Goal: Contribute content: Add original content to the website for others to see

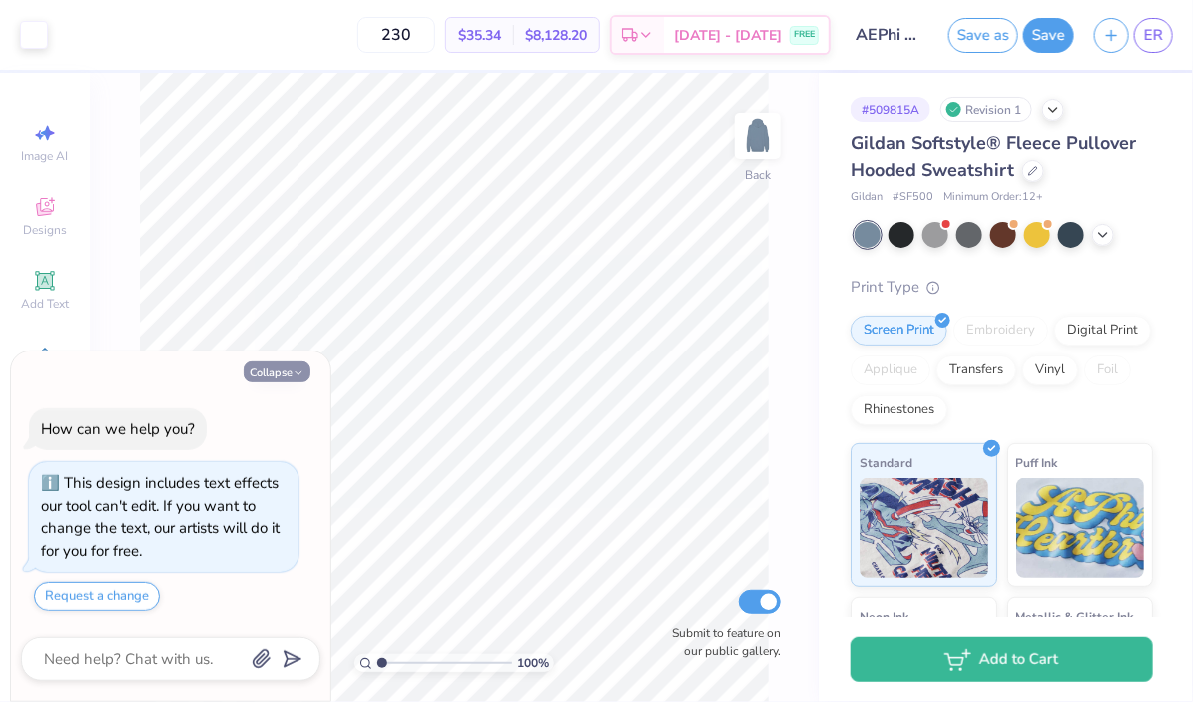
click at [269, 371] on button "Collapse" at bounding box center [277, 371] width 67 height 21
type textarea "x"
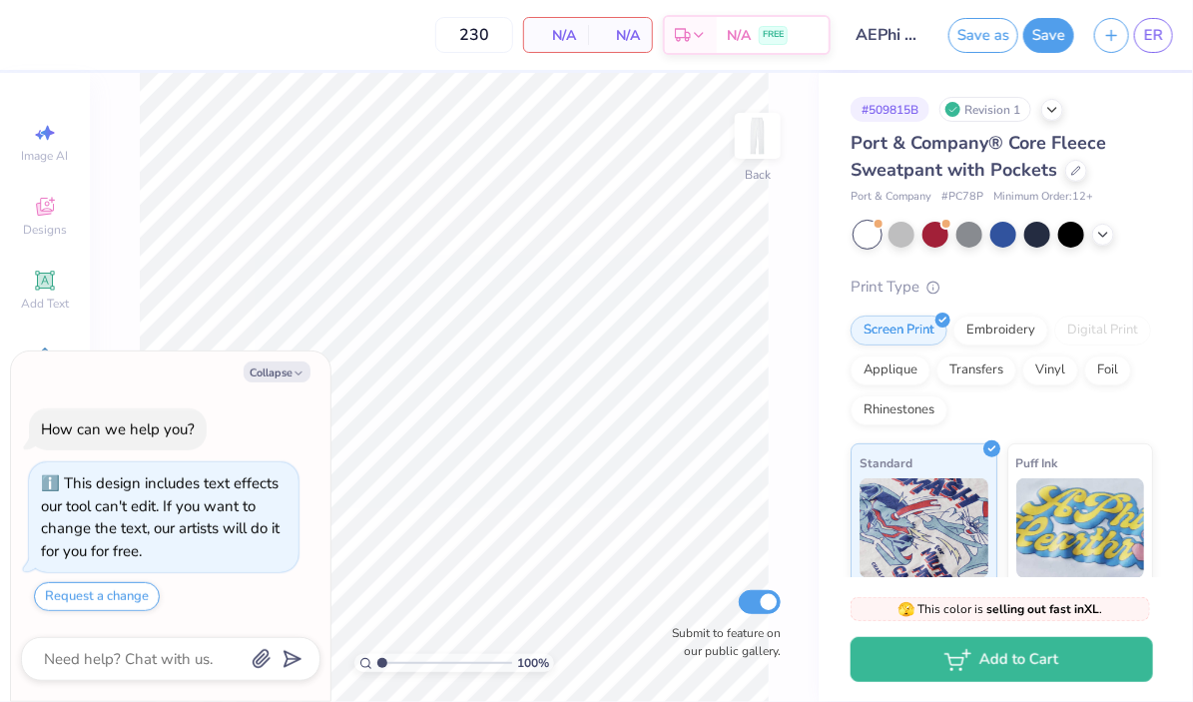
scroll to position [19, 0]
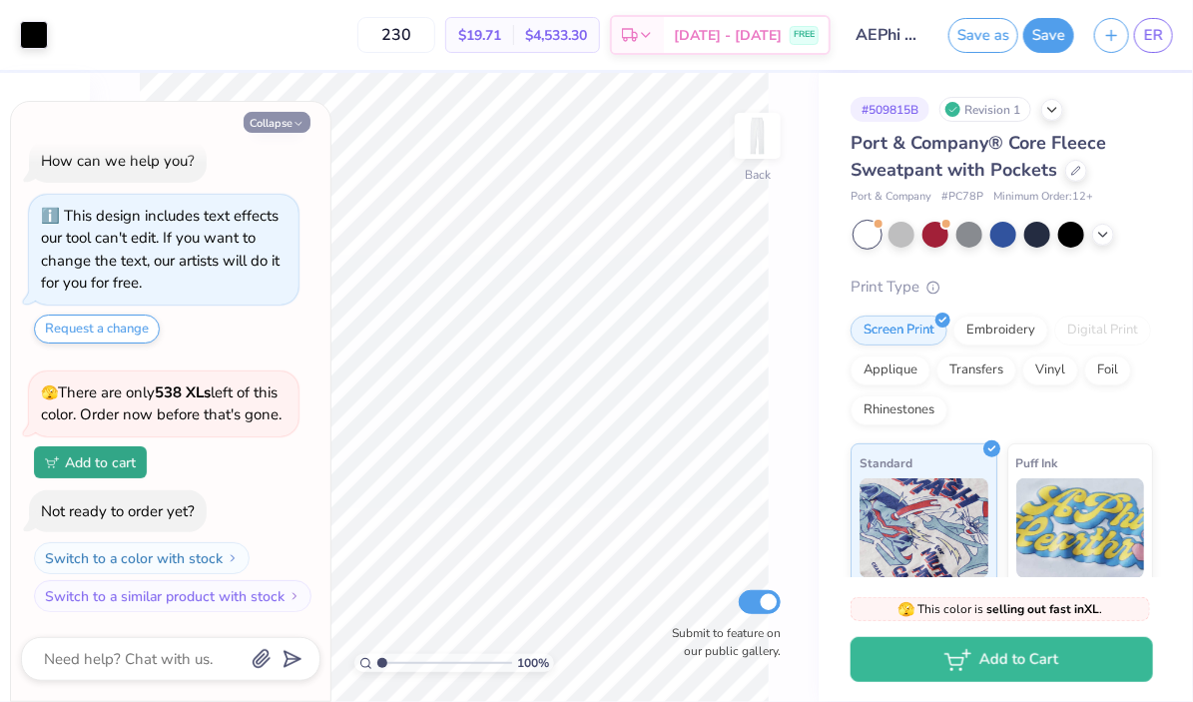
click at [283, 128] on button "Collapse" at bounding box center [277, 122] width 67 height 21
type textarea "x"
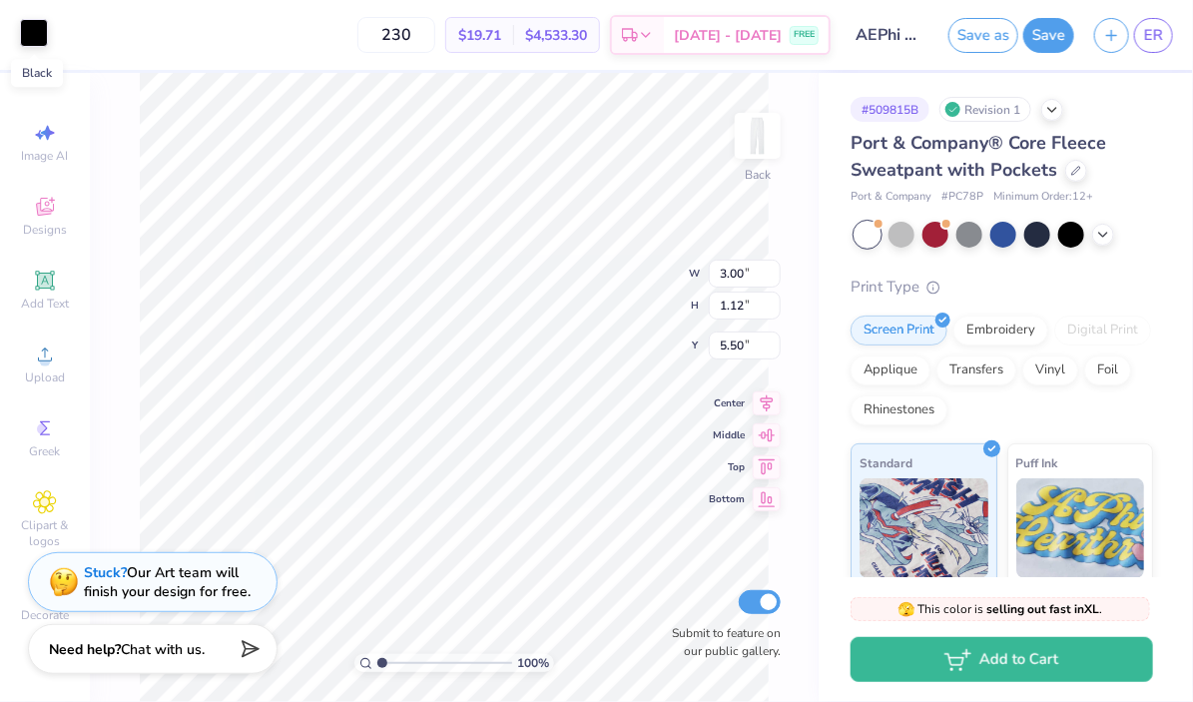
click at [37, 29] on div at bounding box center [34, 33] width 28 height 28
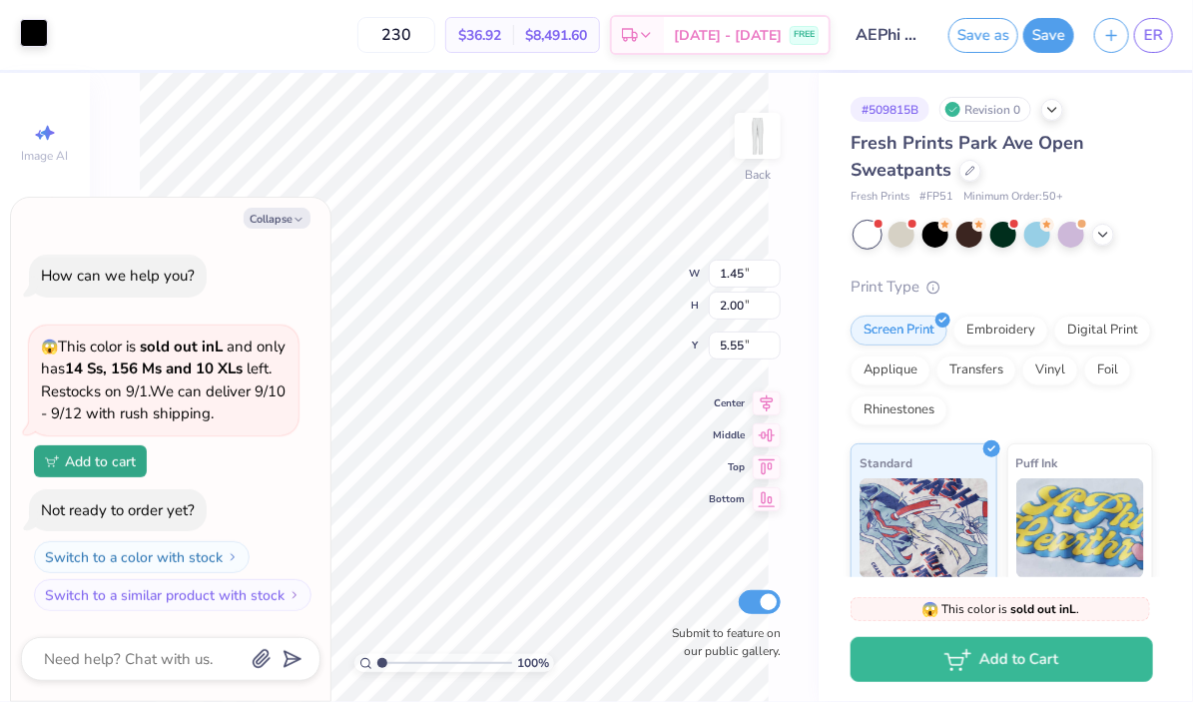
click at [38, 31] on div at bounding box center [34, 33] width 28 height 28
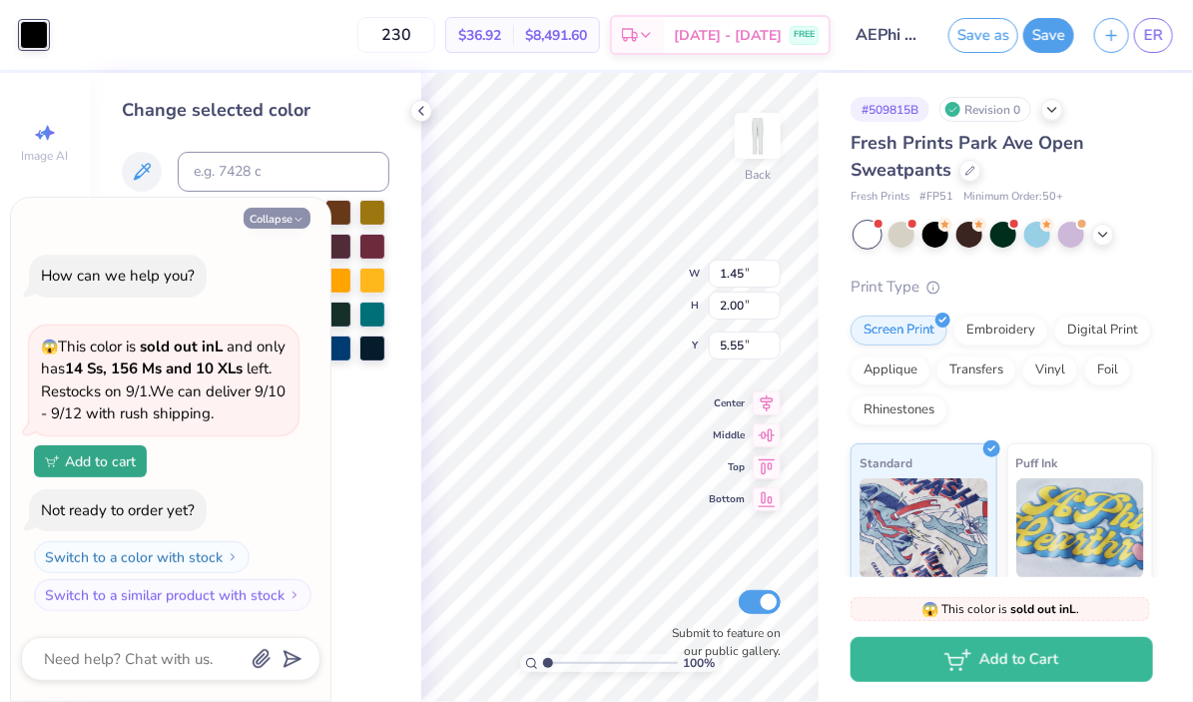
click at [285, 215] on button "Collapse" at bounding box center [277, 218] width 67 height 21
type textarea "x"
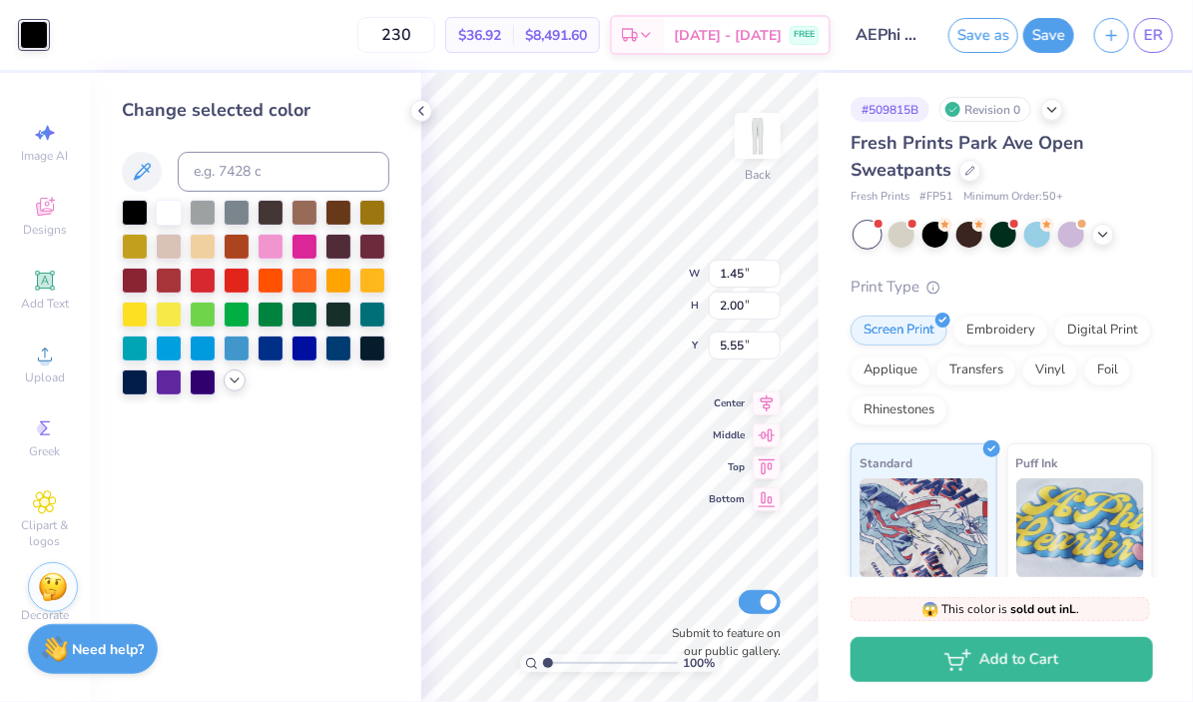
click at [228, 383] on icon at bounding box center [235, 380] width 16 height 16
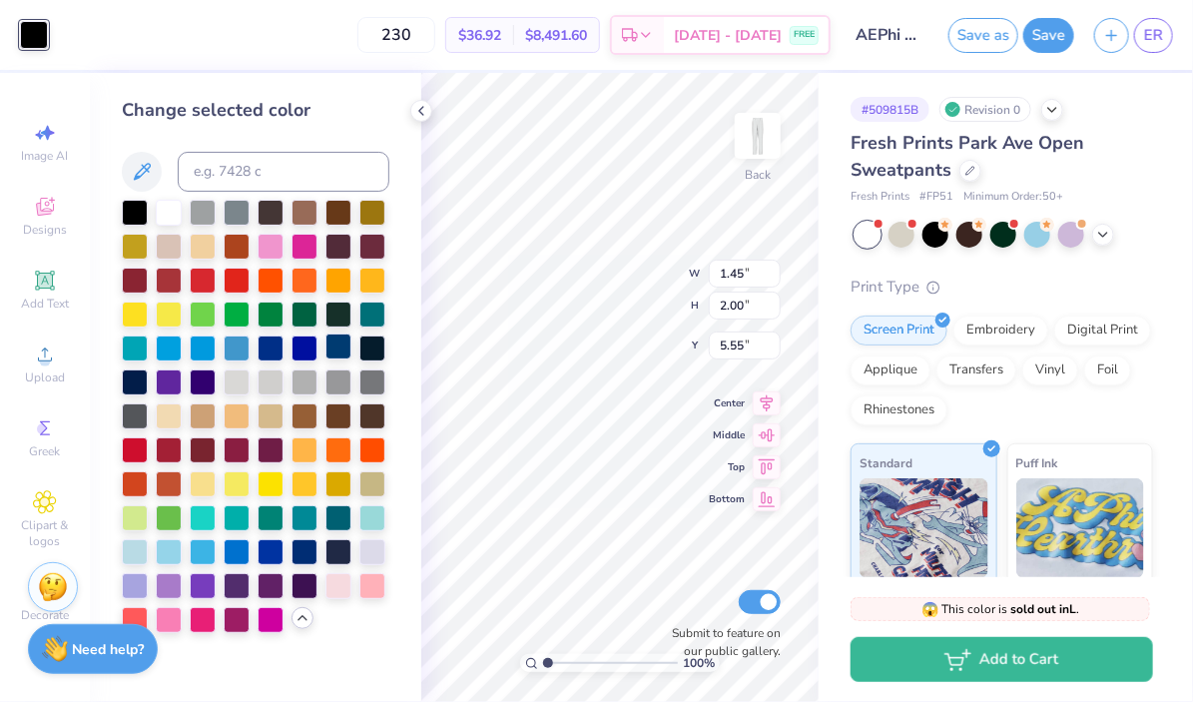
click at [347, 353] on div at bounding box center [338, 346] width 26 height 26
type input "1.31"
type textarea "x"
type input "1.59"
type textarea "x"
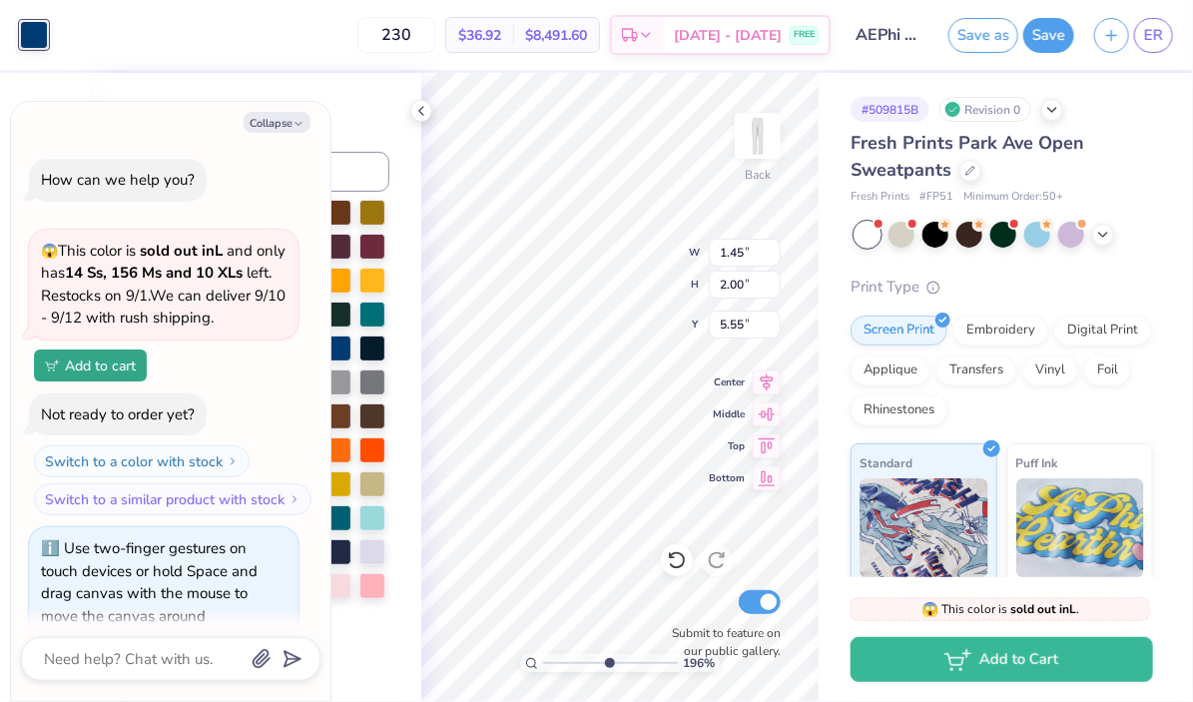
scroll to position [25, 0]
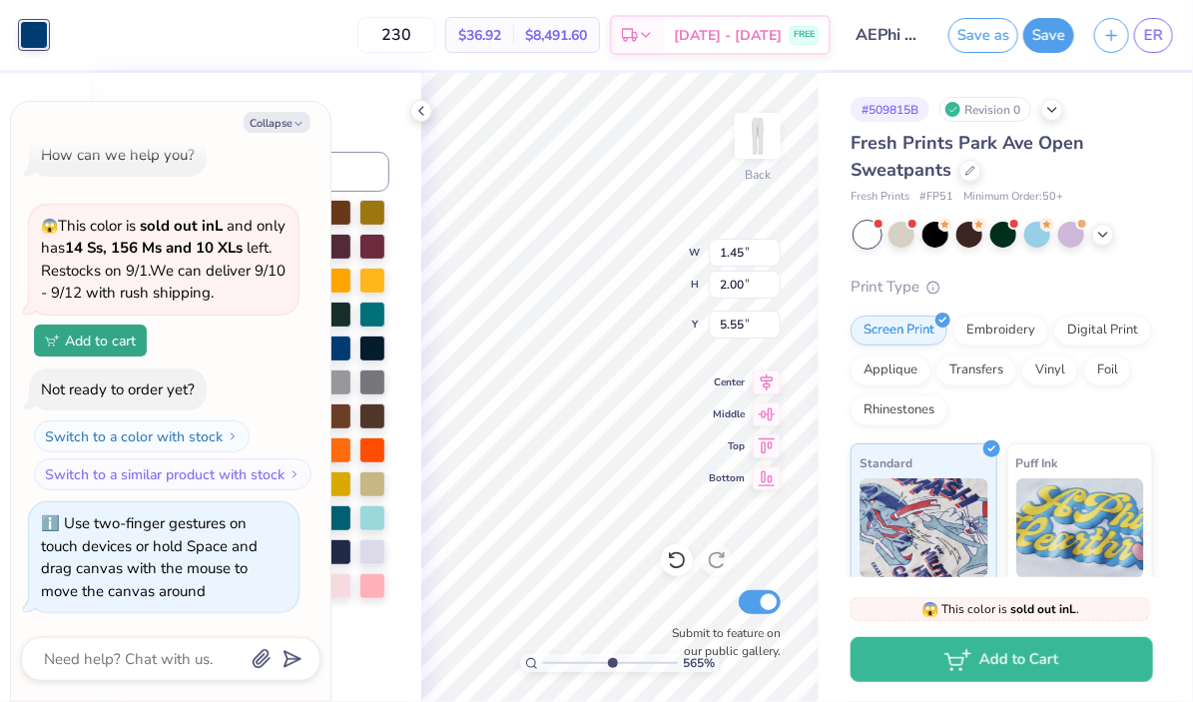
drag, startPoint x: 549, startPoint y: 663, endPoint x: 609, endPoint y: 664, distance: 59.9
click at [610, 664] on input "range" at bounding box center [610, 663] width 135 height 18
type input "5.67"
click at [280, 126] on button "Collapse" at bounding box center [277, 122] width 67 height 21
type textarea "x"
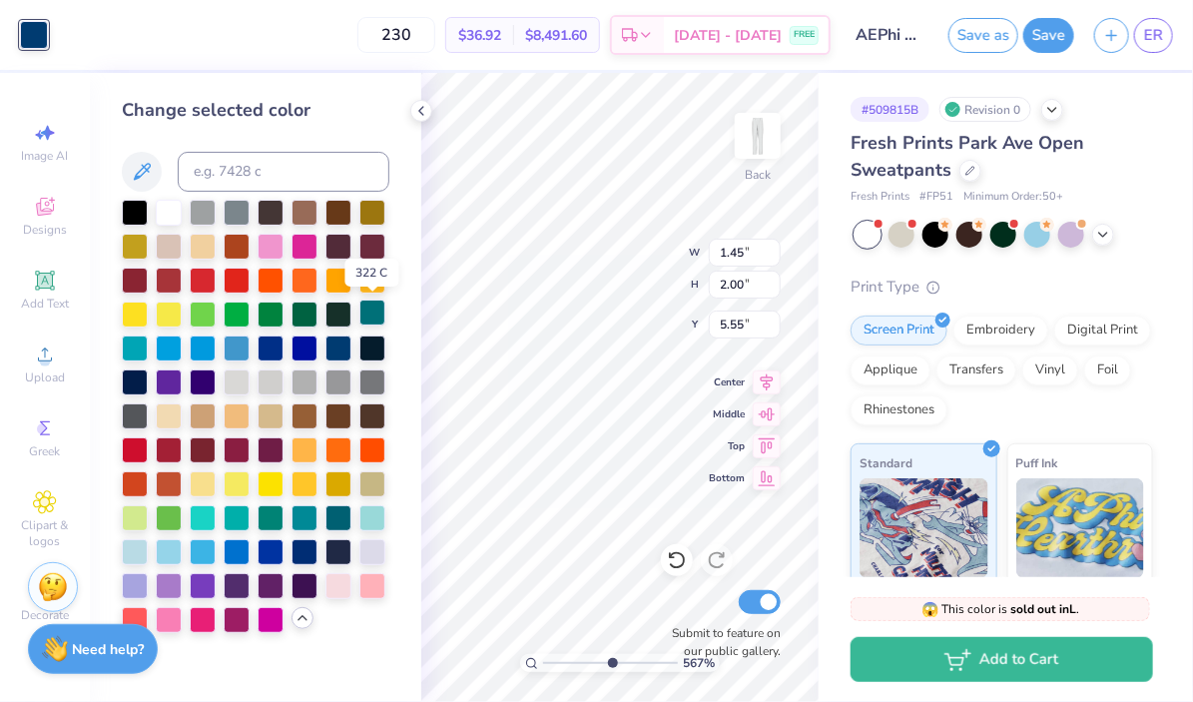
click at [374, 322] on div at bounding box center [372, 313] width 26 height 26
click at [147, 346] on div at bounding box center [135, 346] width 26 height 26
click at [276, 516] on div at bounding box center [271, 516] width 26 height 26
click at [305, 516] on div at bounding box center [305, 516] width 26 height 26
click at [351, 523] on div at bounding box center [338, 516] width 26 height 26
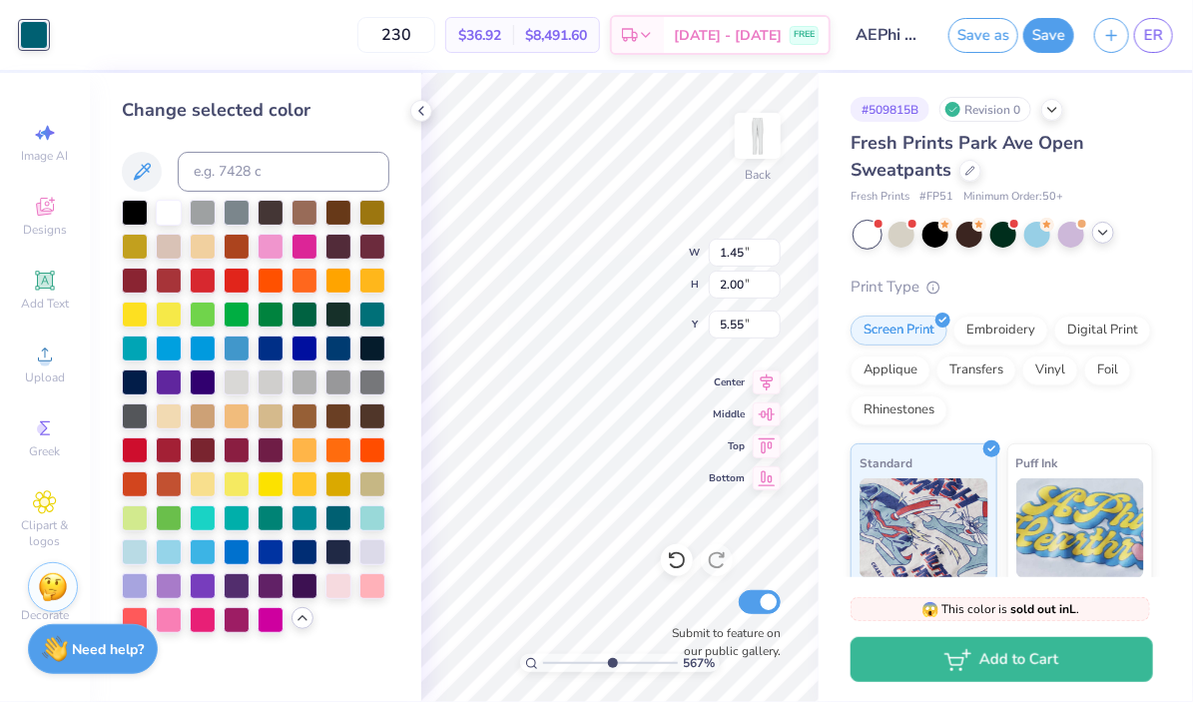
click at [1103, 238] on icon at bounding box center [1103, 233] width 16 height 16
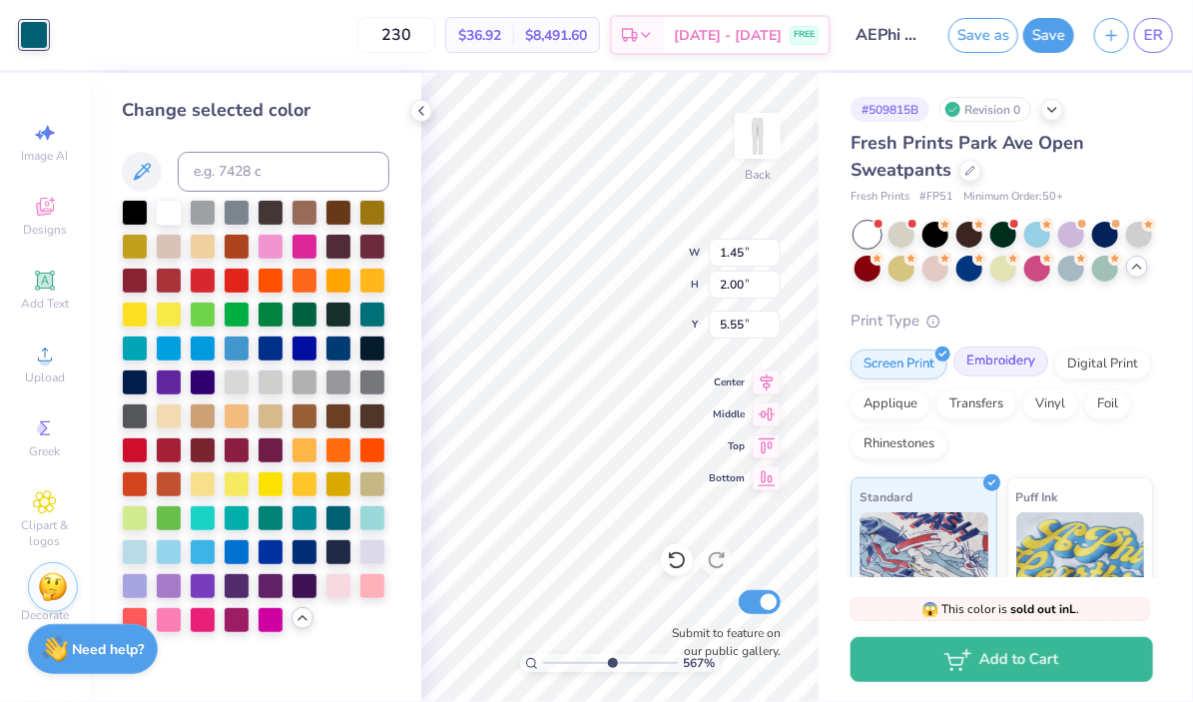
click at [1009, 350] on div "Embroidery" at bounding box center [1000, 361] width 95 height 30
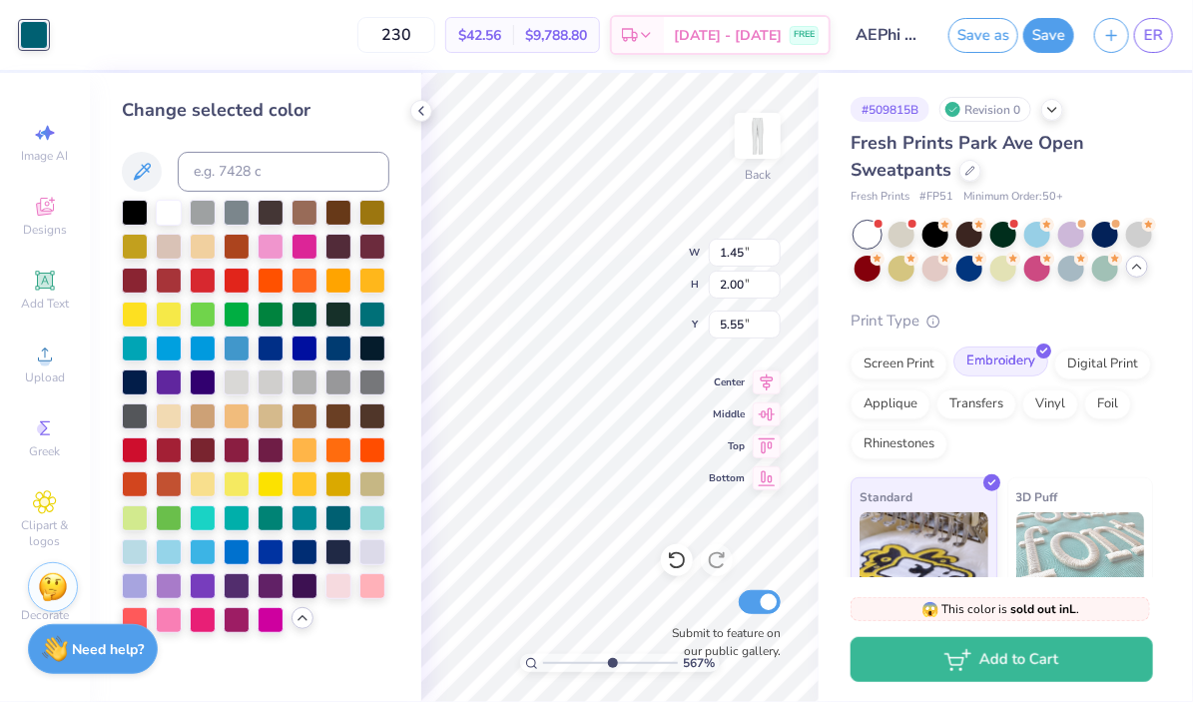
click at [1020, 358] on div "Embroidery" at bounding box center [1000, 361] width 95 height 30
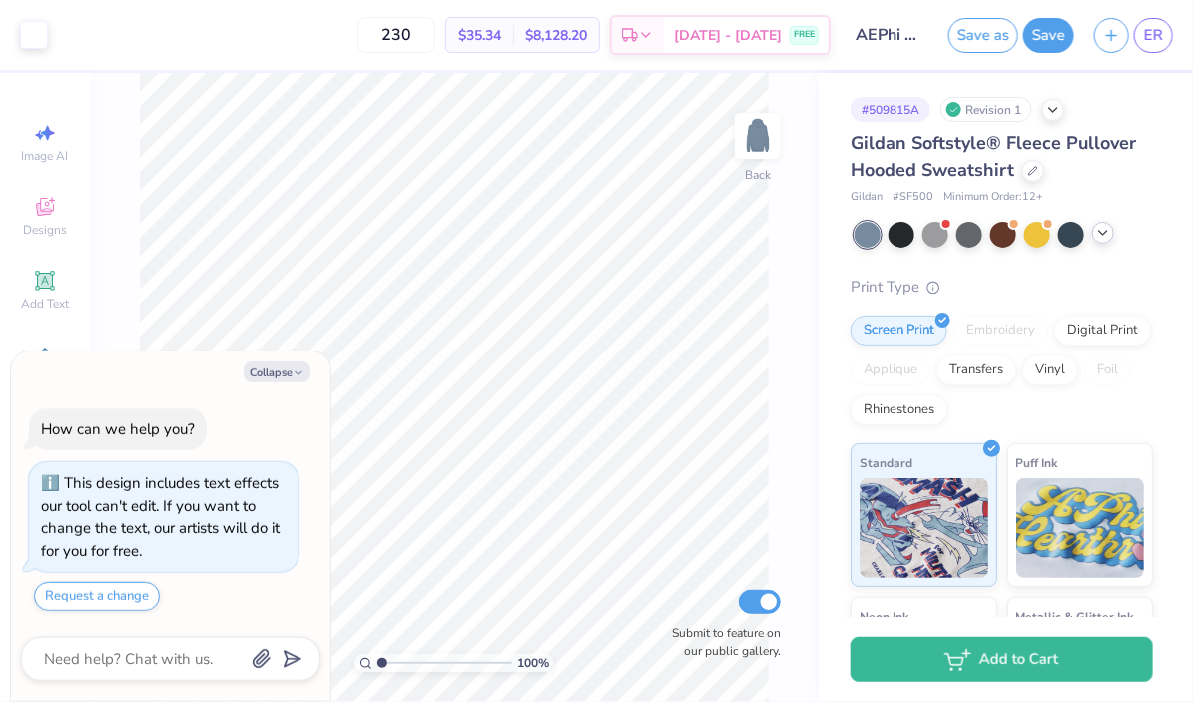
click at [1104, 237] on icon at bounding box center [1103, 233] width 16 height 16
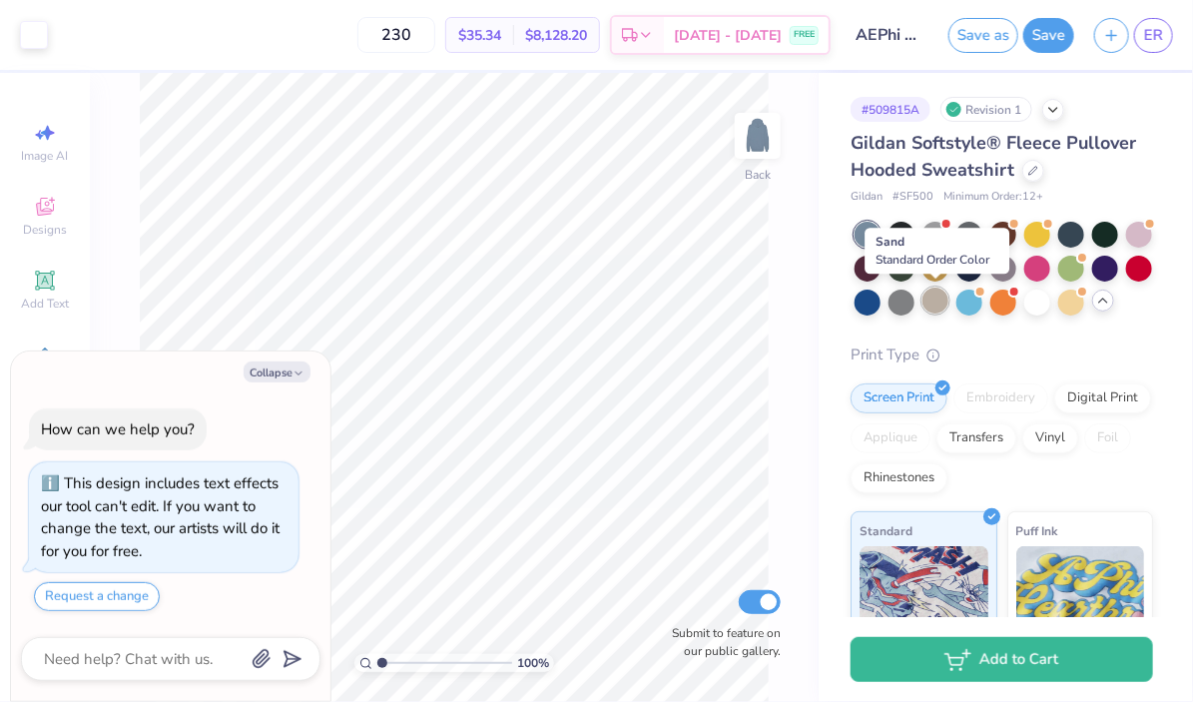
click at [935, 296] on div at bounding box center [935, 301] width 26 height 26
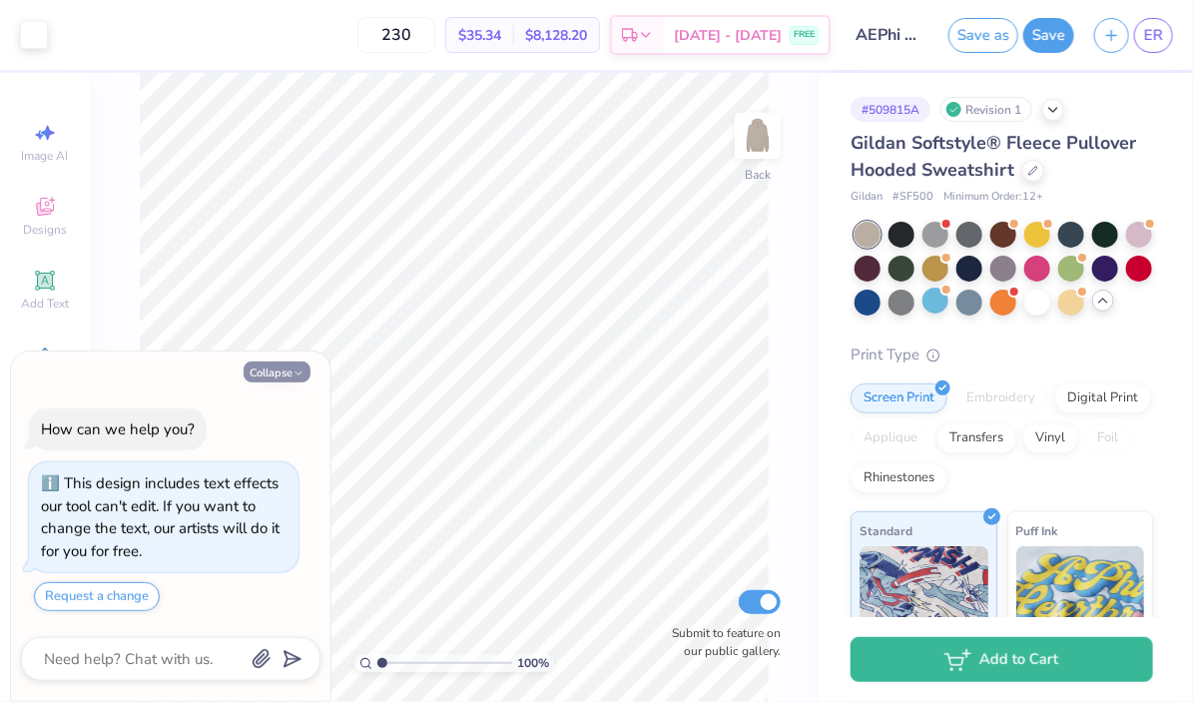
click at [300, 375] on icon "button" at bounding box center [299, 373] width 12 height 12
type textarea "x"
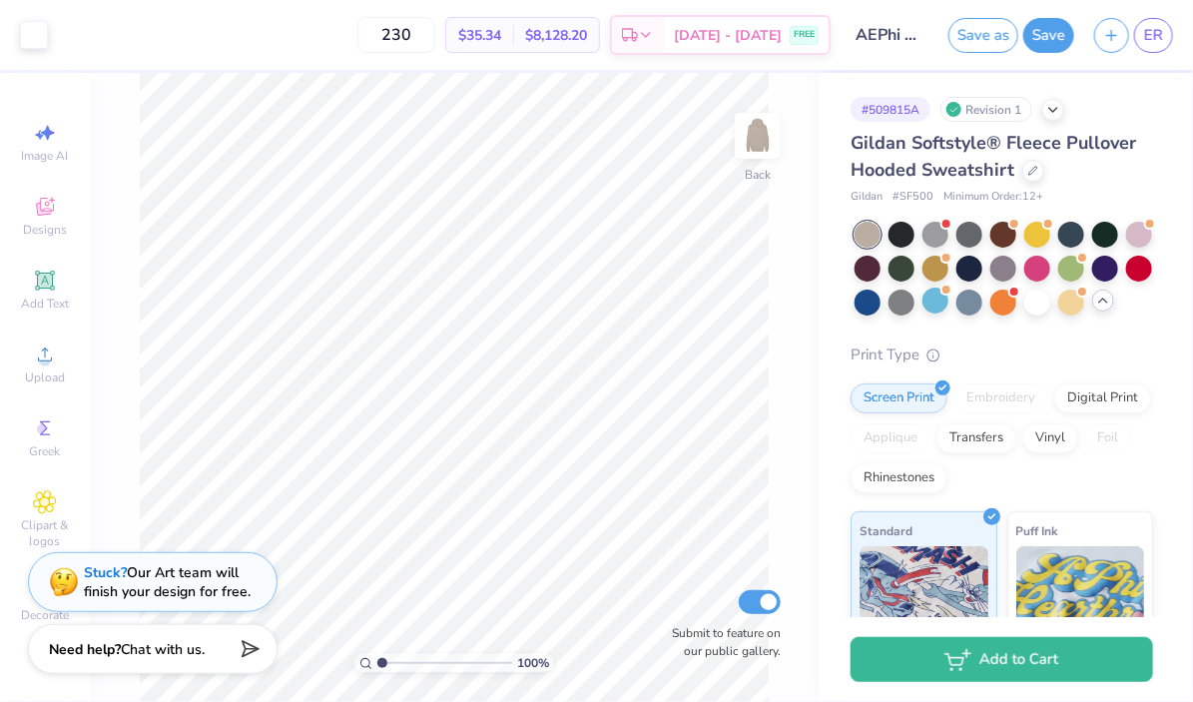
click at [873, 236] on div at bounding box center [868, 235] width 26 height 26
click at [995, 269] on div at bounding box center [1003, 267] width 26 height 26
click at [868, 298] on div at bounding box center [868, 301] width 26 height 26
click at [898, 303] on div at bounding box center [902, 301] width 26 height 26
click at [909, 262] on div at bounding box center [902, 267] width 26 height 26
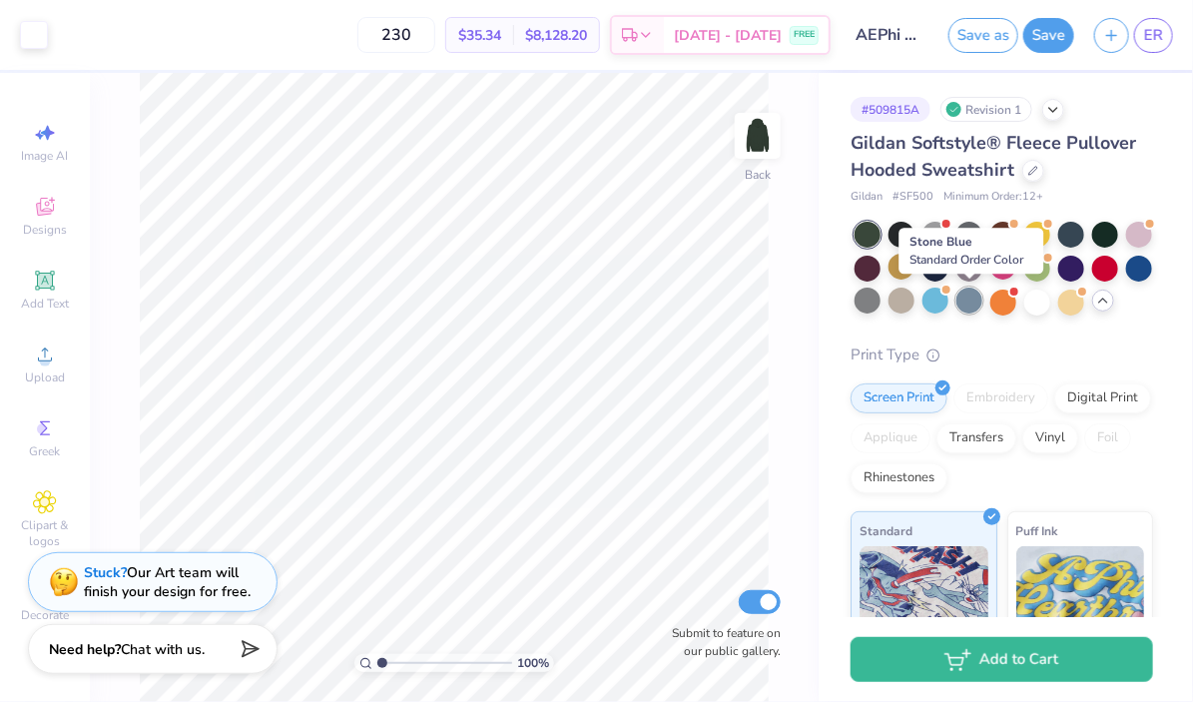
click at [962, 302] on div at bounding box center [969, 301] width 26 height 26
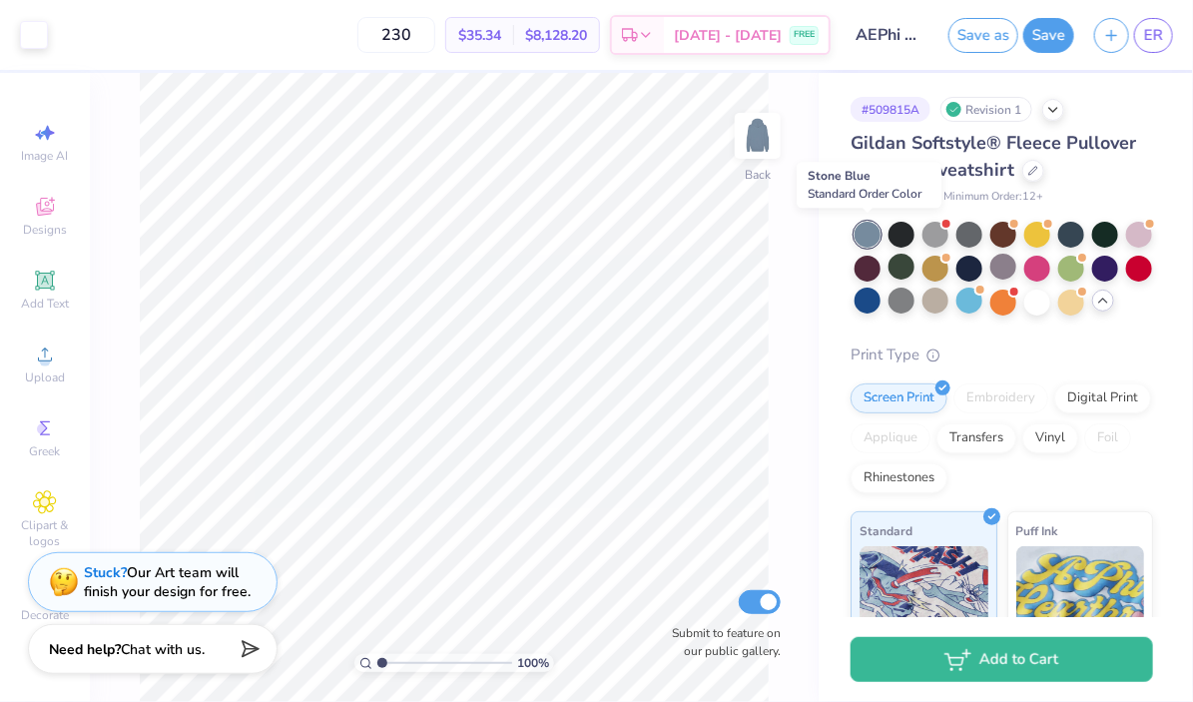
click at [863, 237] on div at bounding box center [868, 235] width 26 height 26
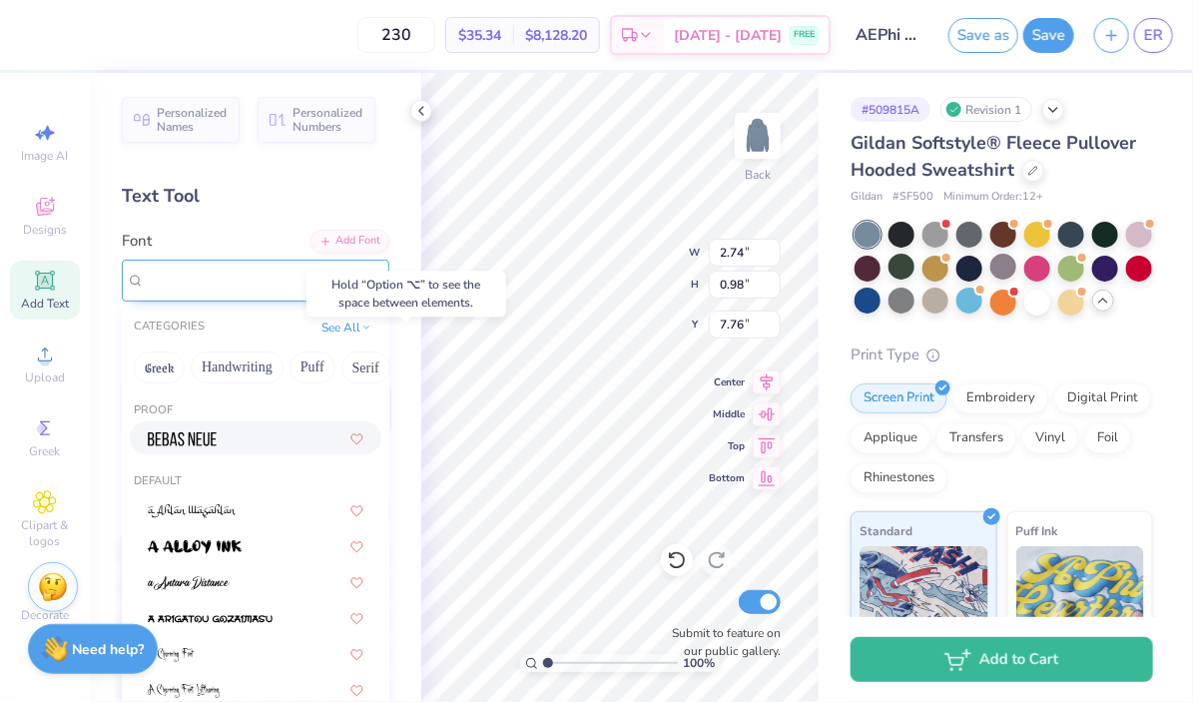
click at [215, 280] on div at bounding box center [248, 280] width 210 height 31
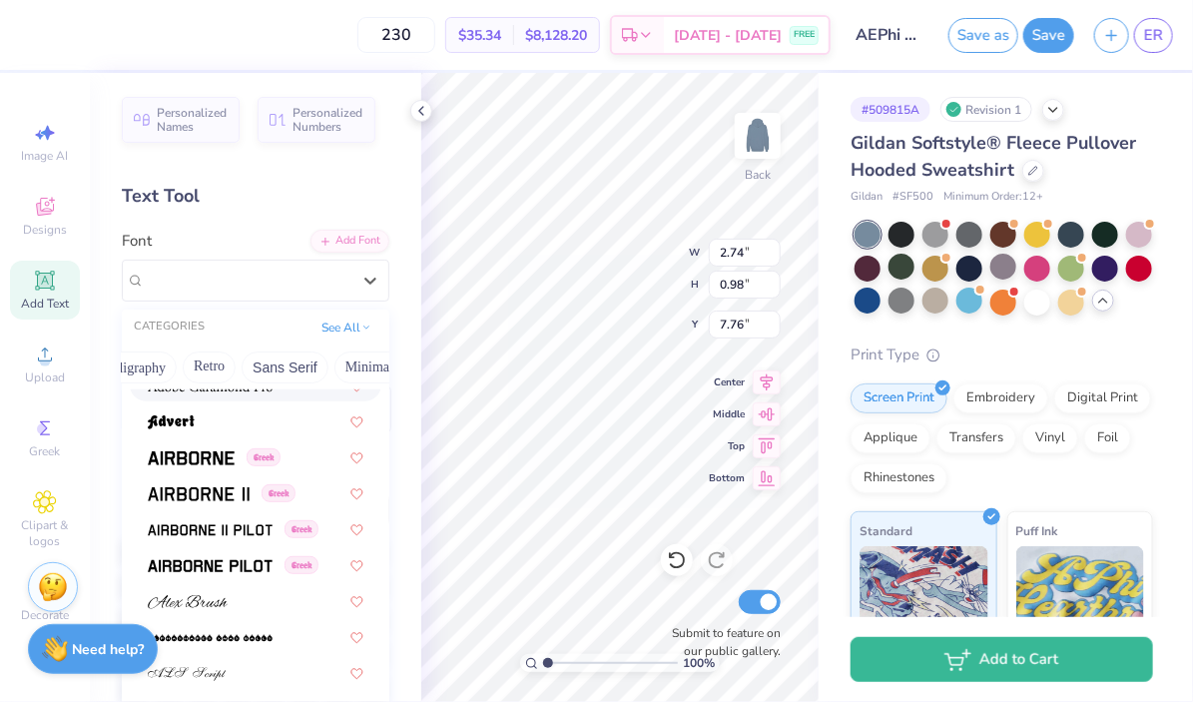
scroll to position [0, 370]
click at [419, 106] on icon at bounding box center [421, 111] width 16 height 16
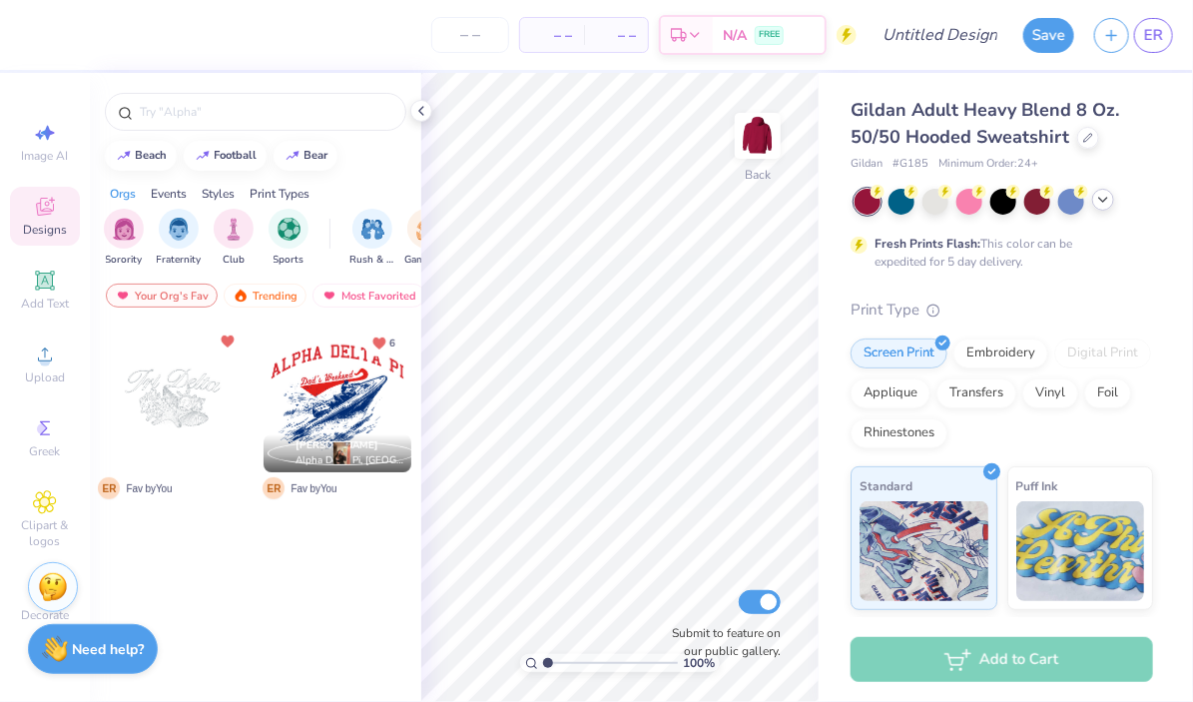
click at [1104, 210] on div at bounding box center [1103, 200] width 22 height 22
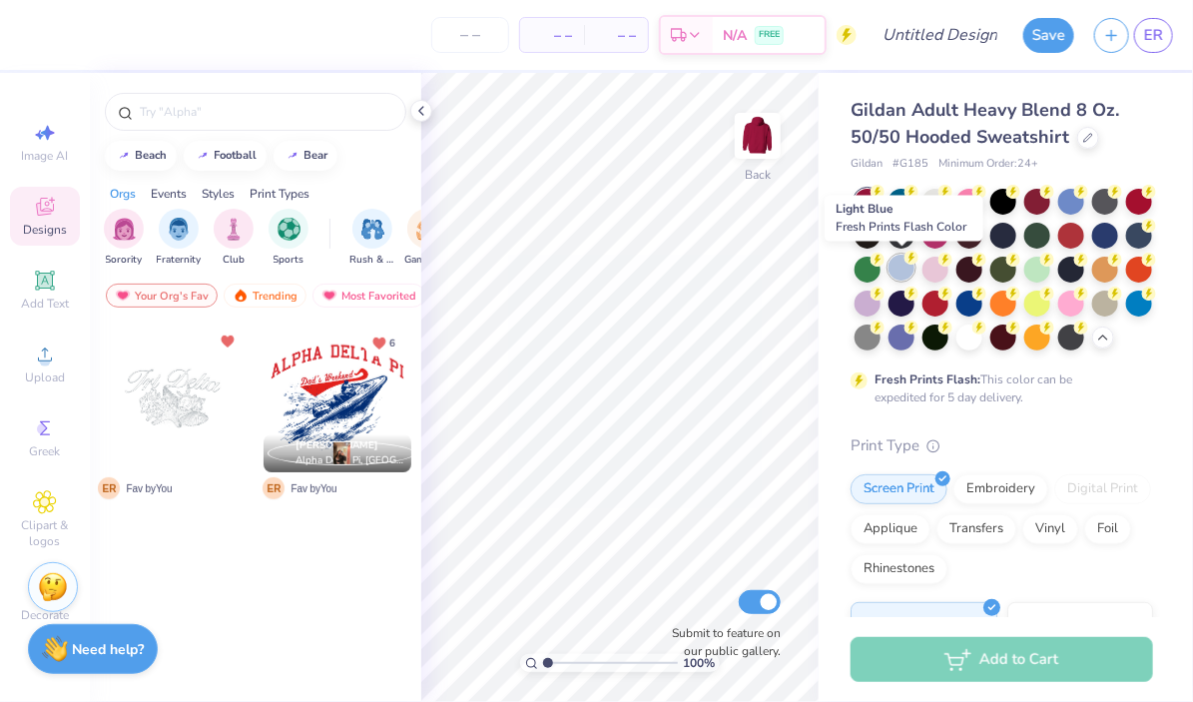
click at [905, 274] on div at bounding box center [902, 268] width 26 height 26
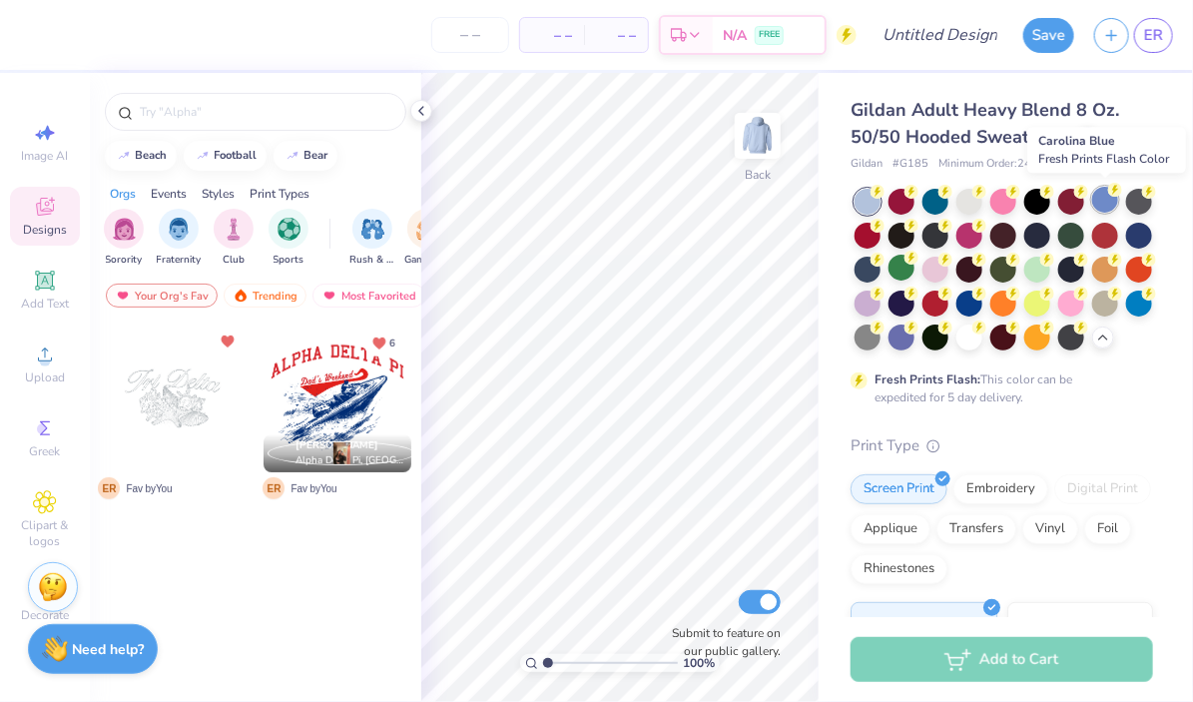
click at [1109, 206] on div at bounding box center [1105, 200] width 26 height 26
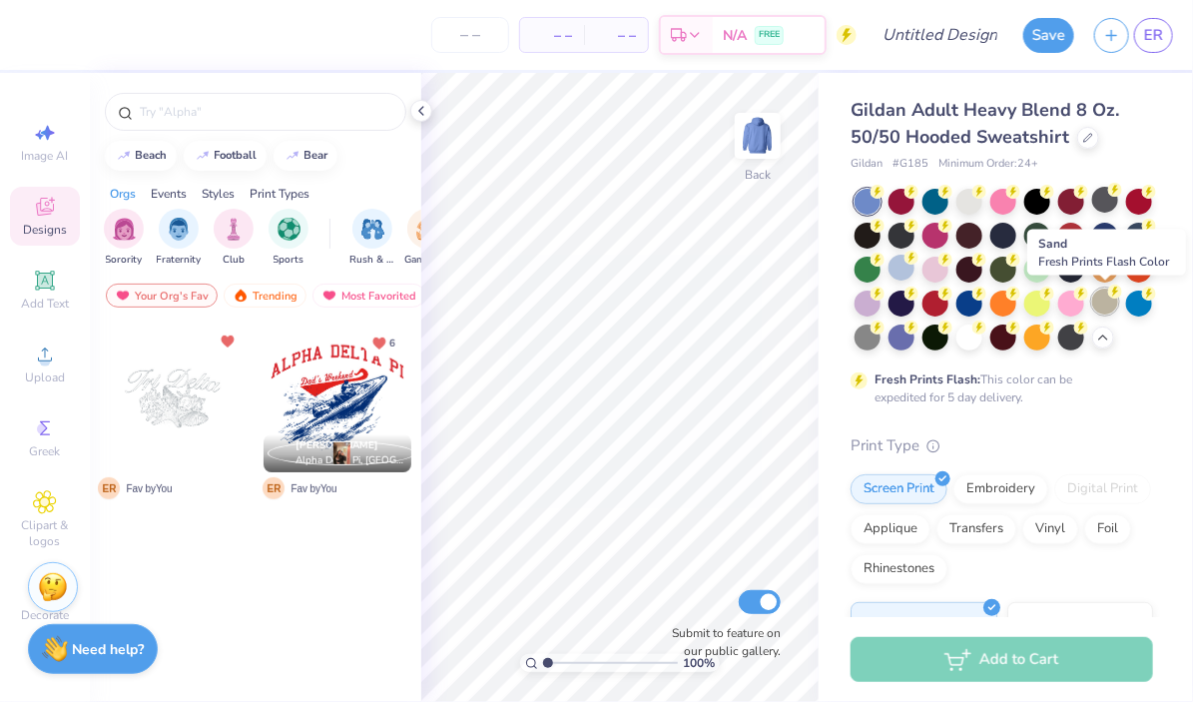
click at [1096, 295] on div at bounding box center [1105, 302] width 26 height 26
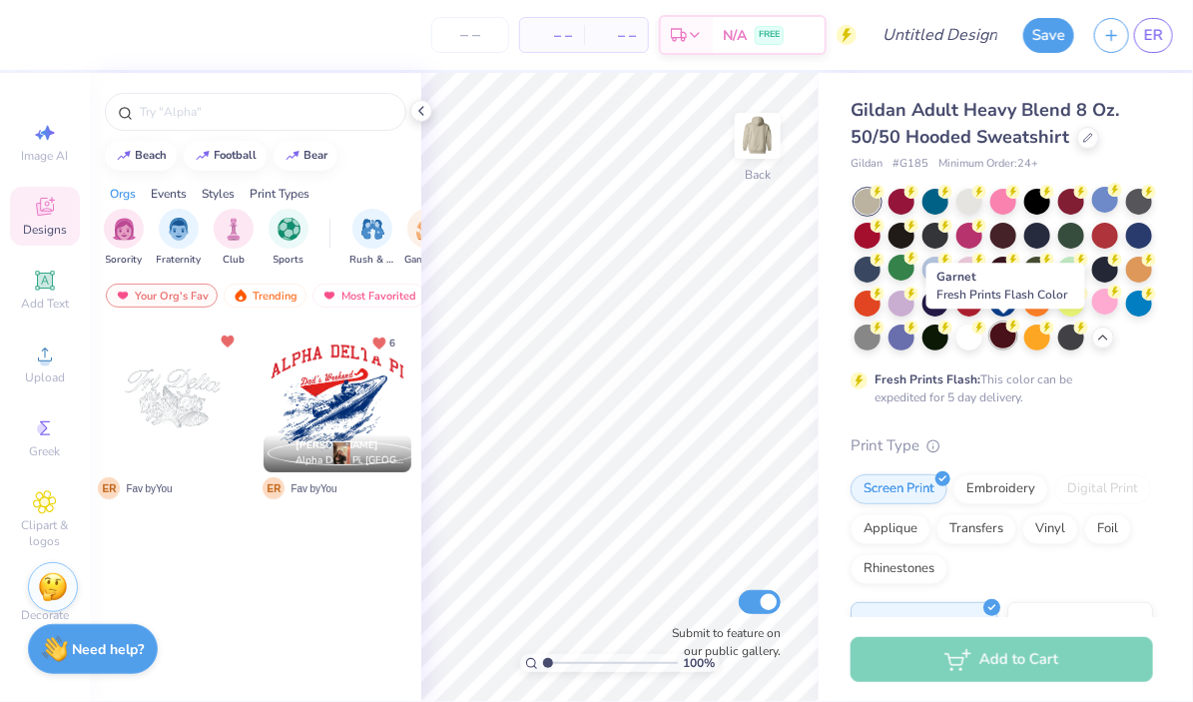
click at [885, 199] on circle at bounding box center [878, 192] width 14 height 14
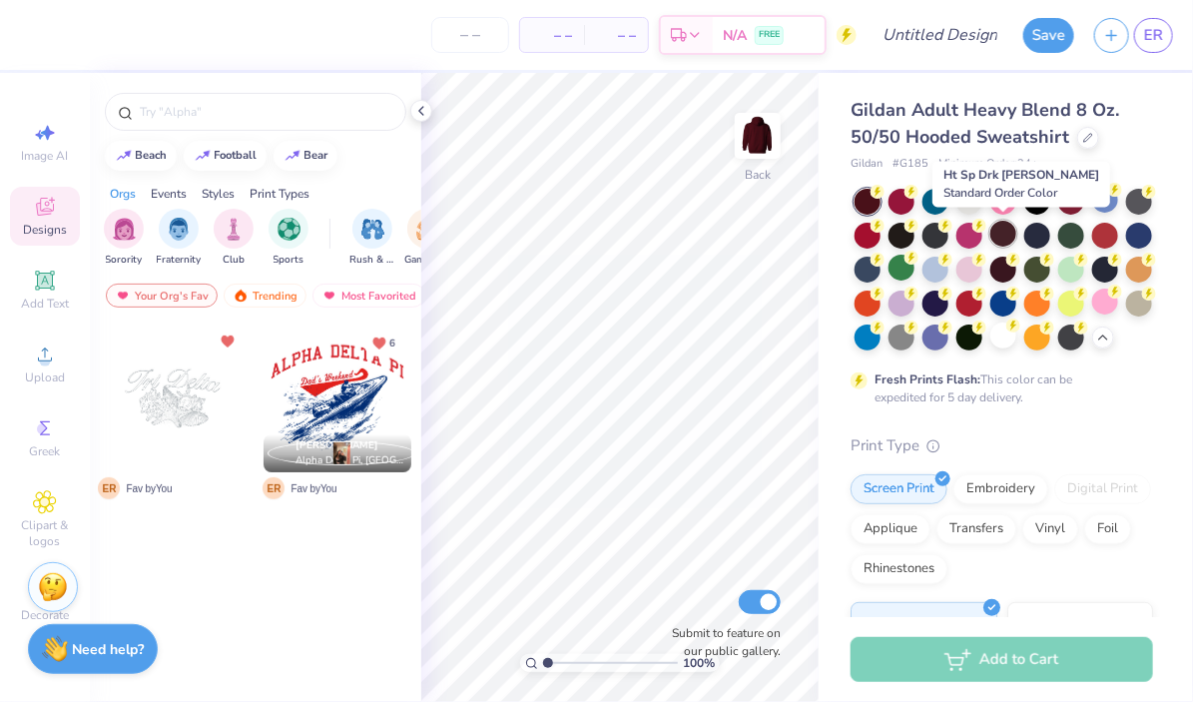
click at [1015, 240] on div at bounding box center [1003, 234] width 26 height 26
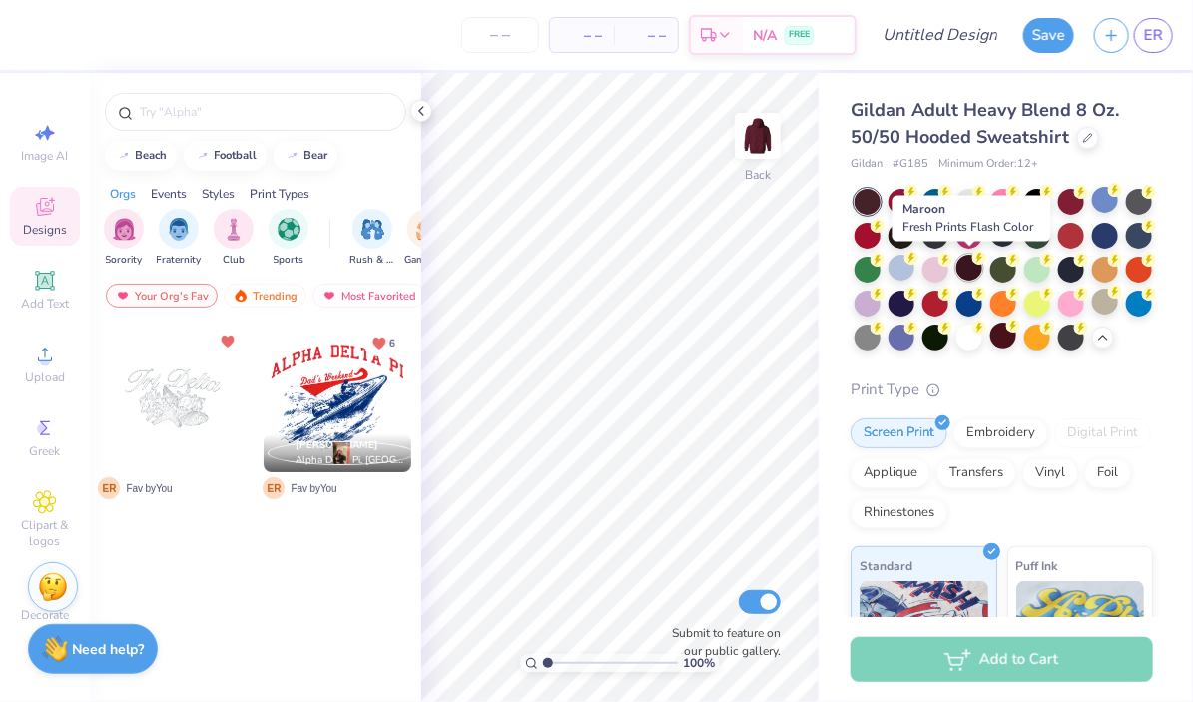
click at [918, 199] on circle at bounding box center [912, 192] width 14 height 14
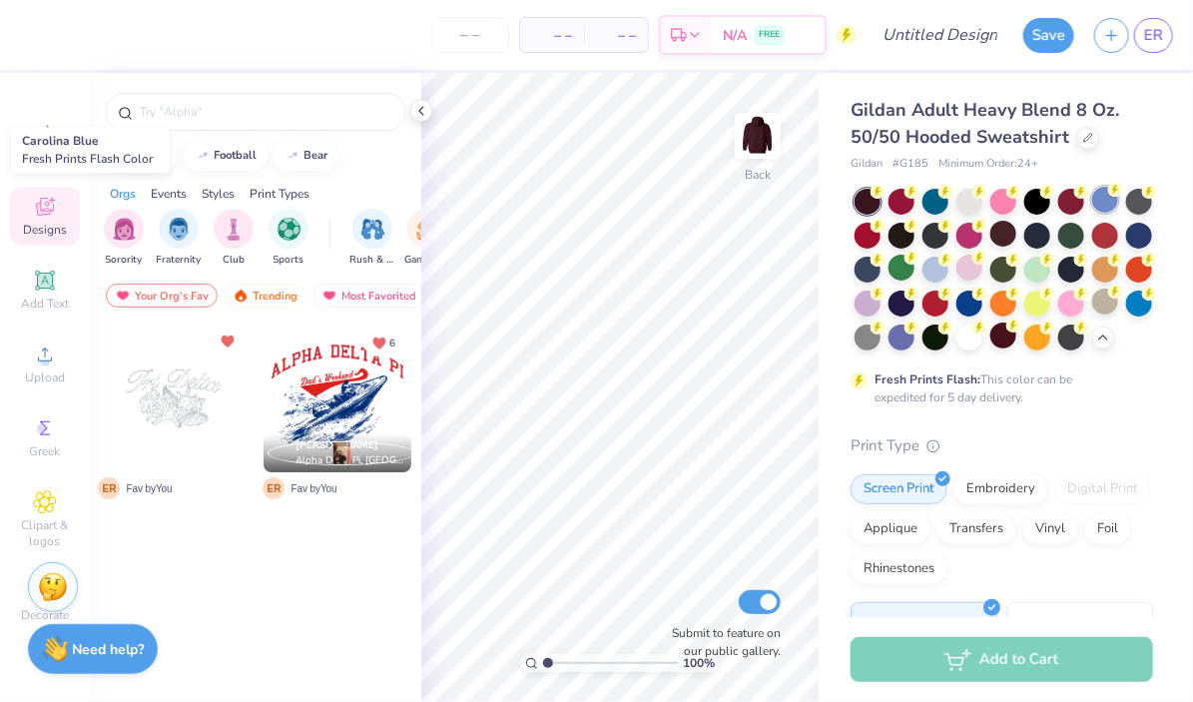
click at [1099, 203] on div at bounding box center [1105, 200] width 26 height 26
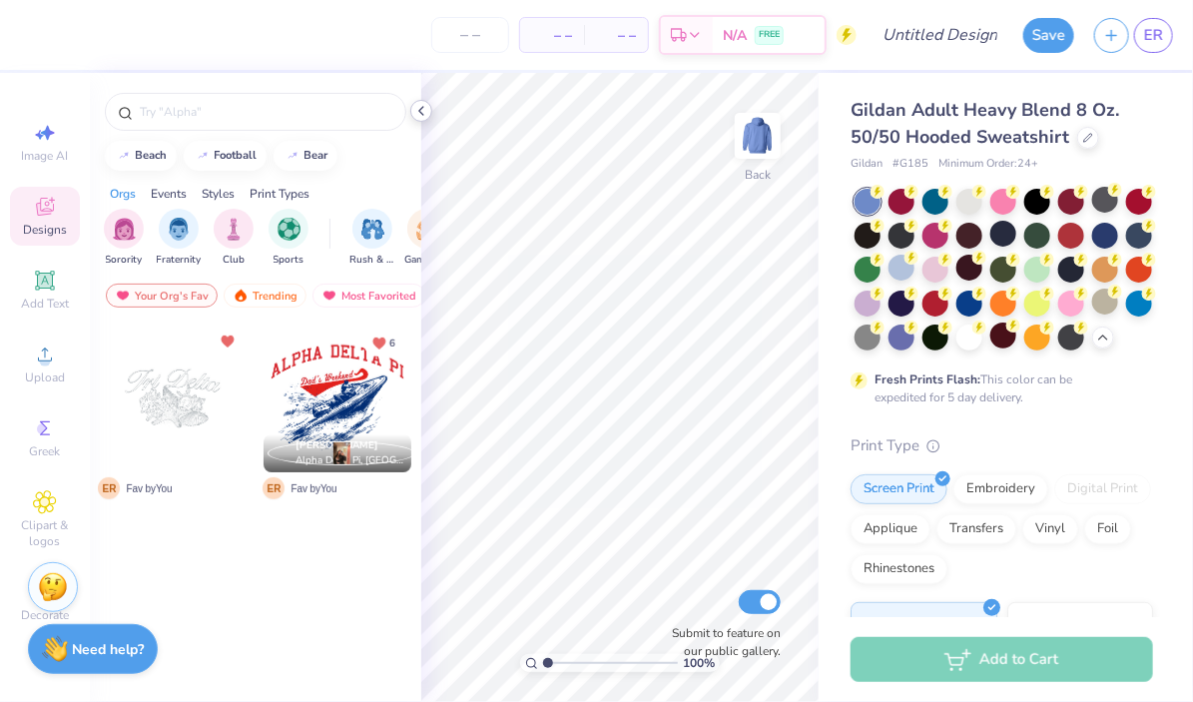
click at [423, 116] on icon at bounding box center [421, 111] width 16 height 16
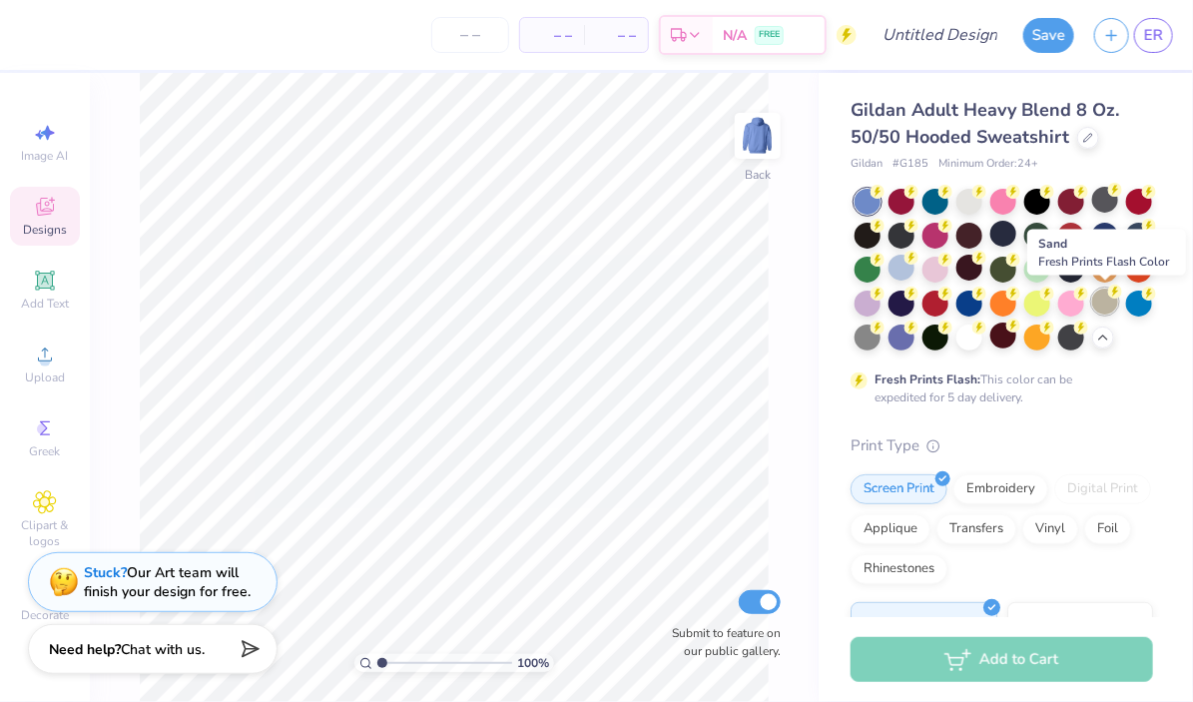
click at [1113, 304] on div at bounding box center [1105, 302] width 26 height 26
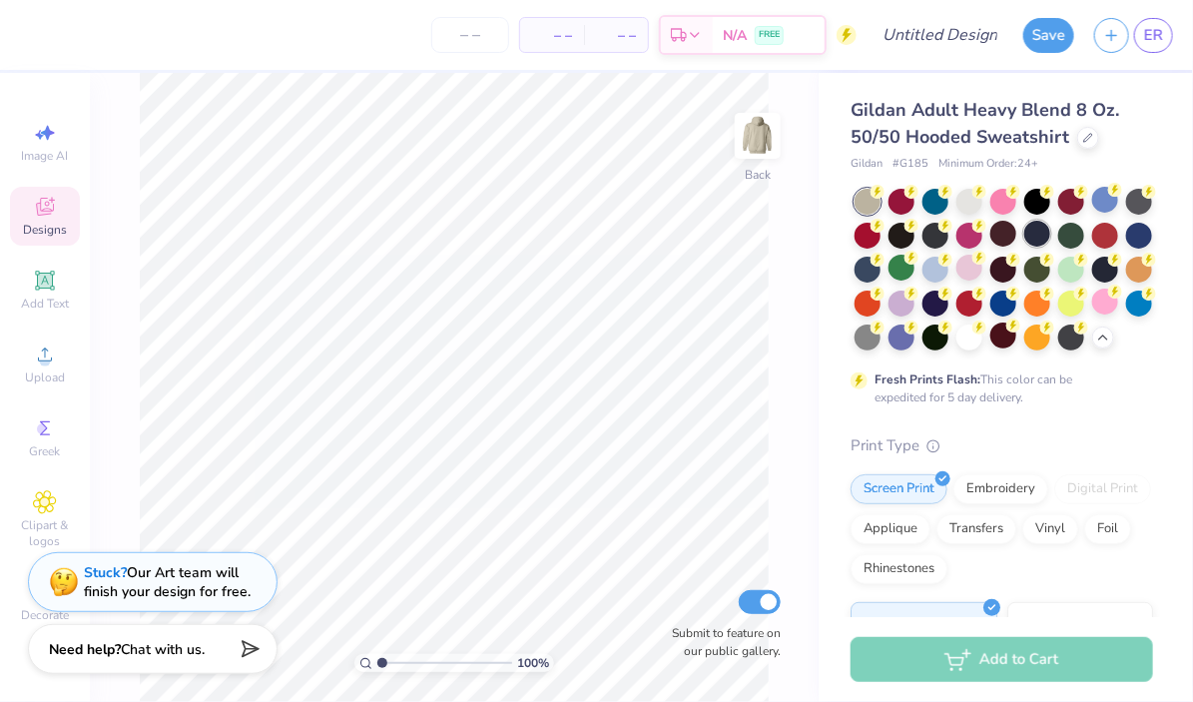
click at [1035, 230] on div at bounding box center [1037, 234] width 26 height 26
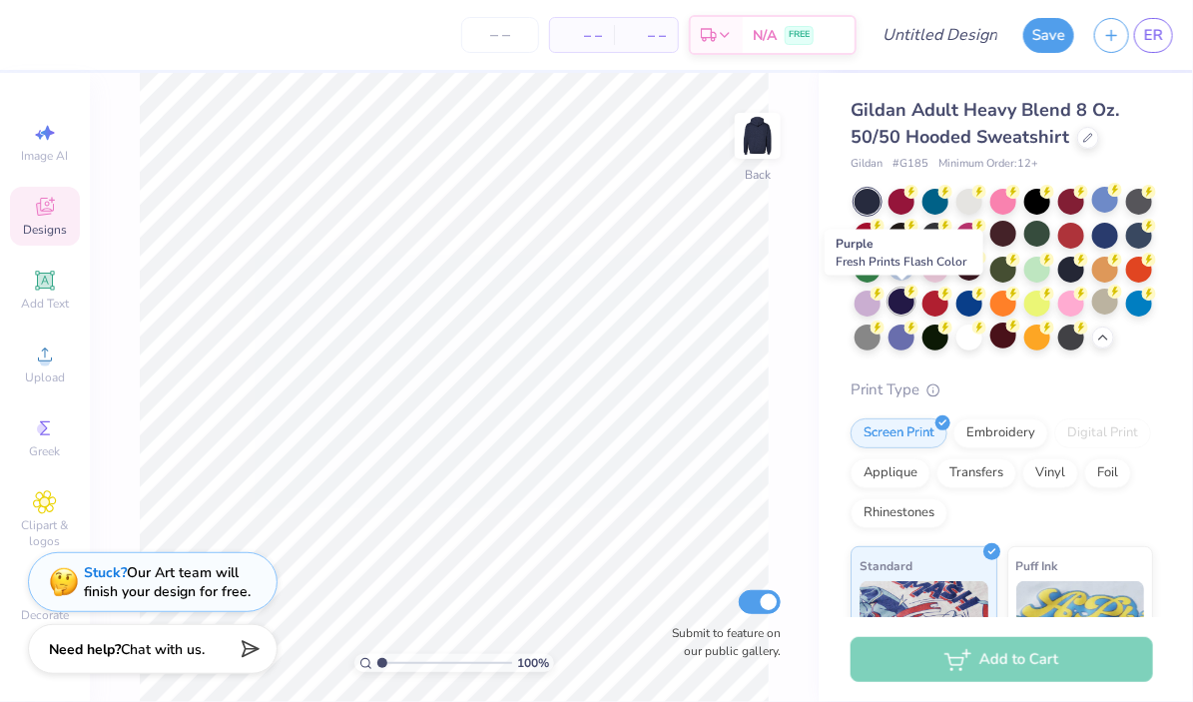
click at [895, 301] on div at bounding box center [902, 302] width 26 height 26
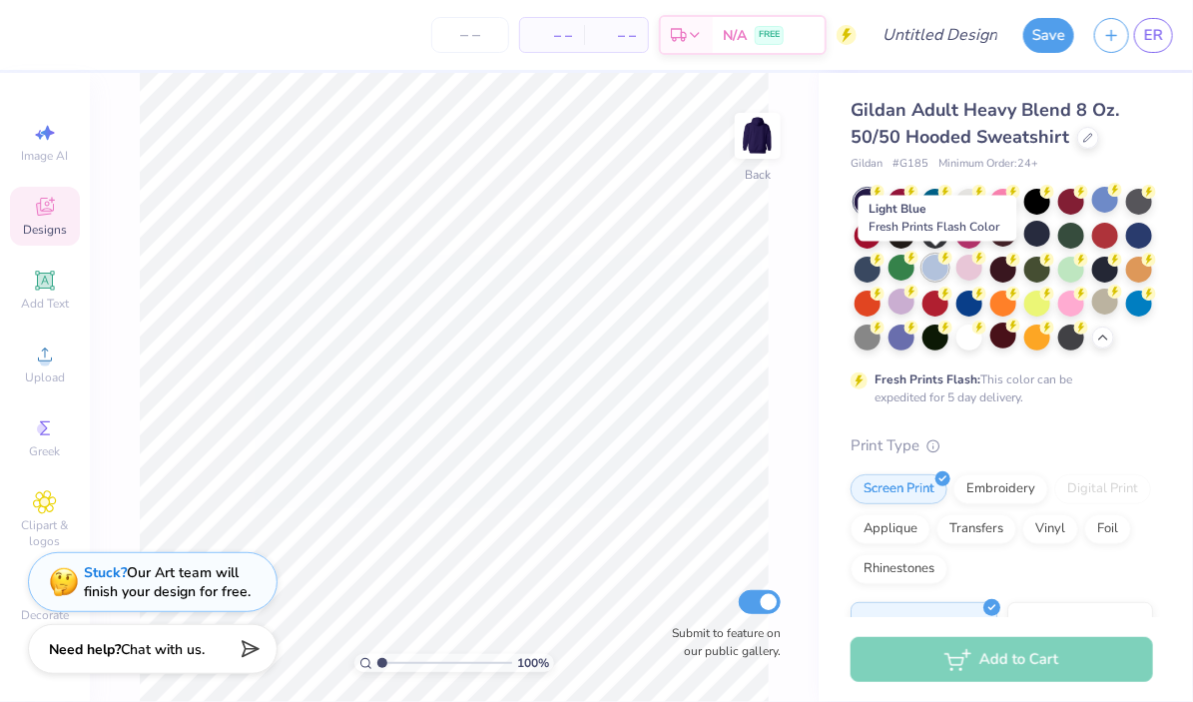
click at [935, 271] on div at bounding box center [935, 268] width 26 height 26
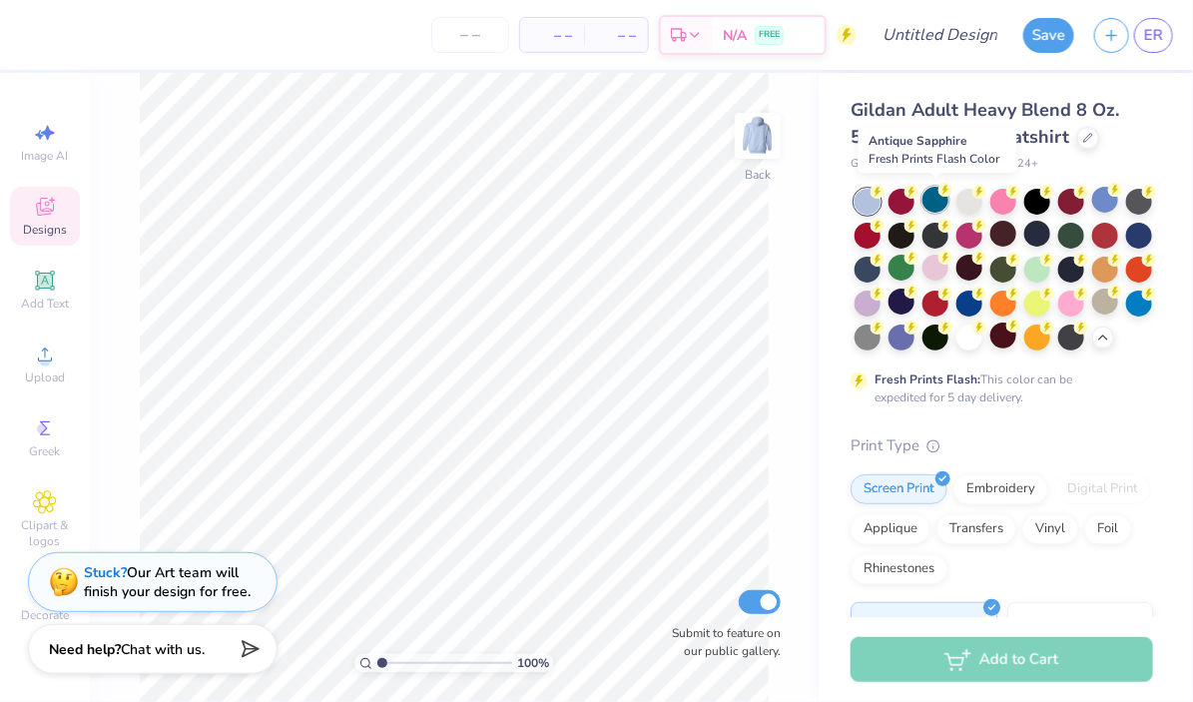
click at [930, 192] on div at bounding box center [935, 200] width 26 height 26
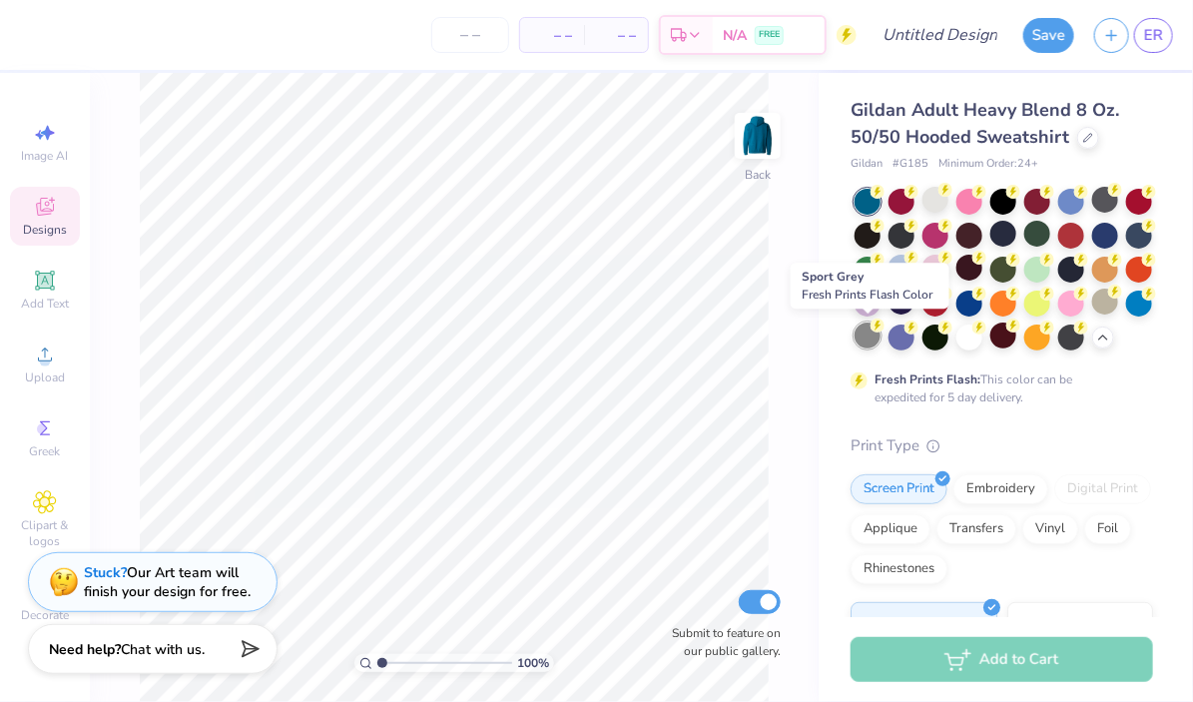
click at [873, 330] on icon at bounding box center [878, 325] width 14 height 14
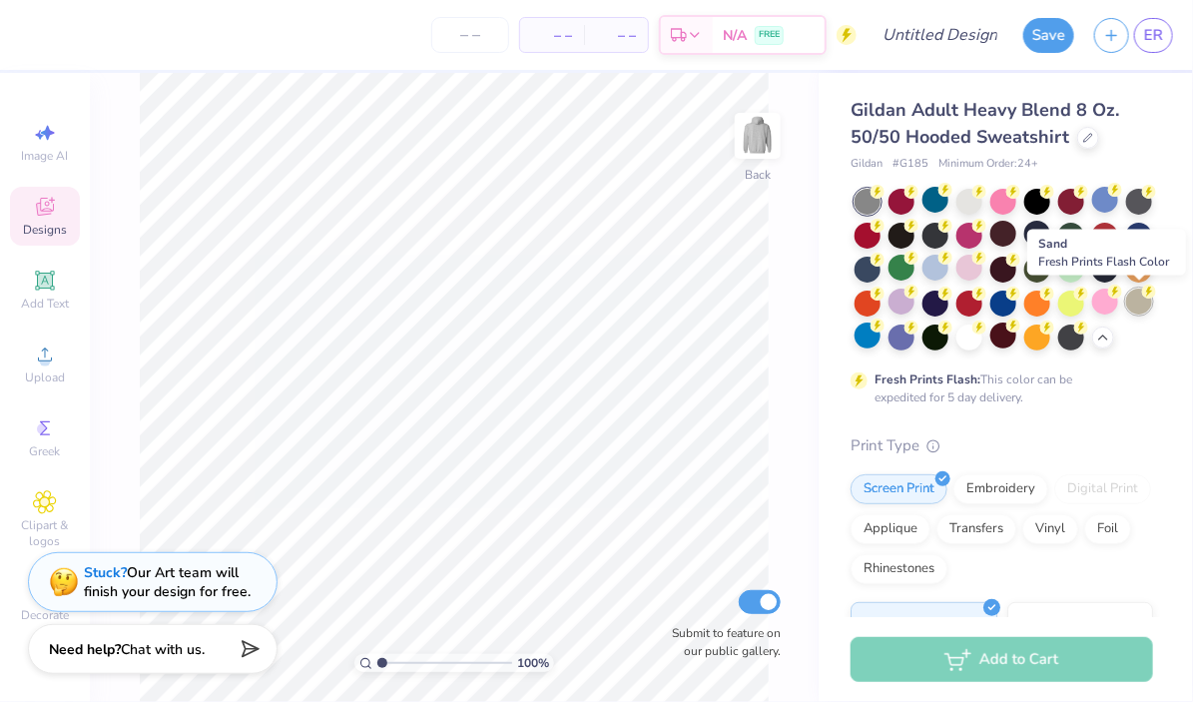
click at [1133, 305] on div at bounding box center [1139, 302] width 26 height 26
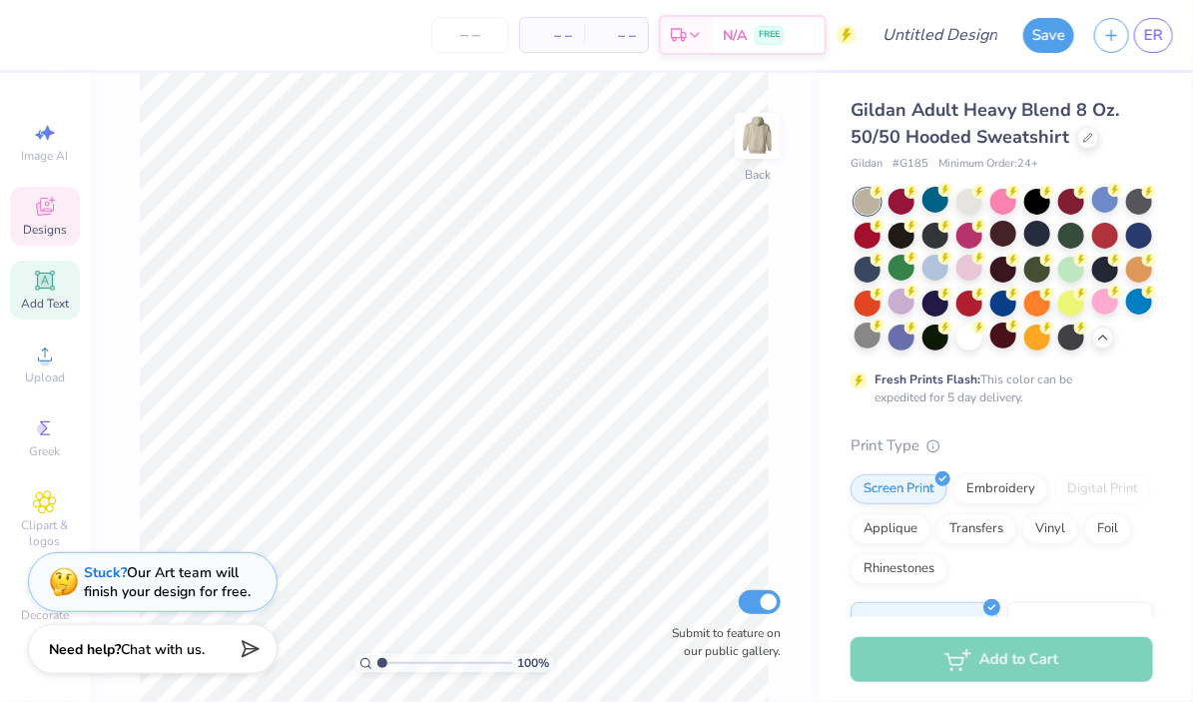
click at [35, 297] on span "Add Text" at bounding box center [45, 304] width 48 height 16
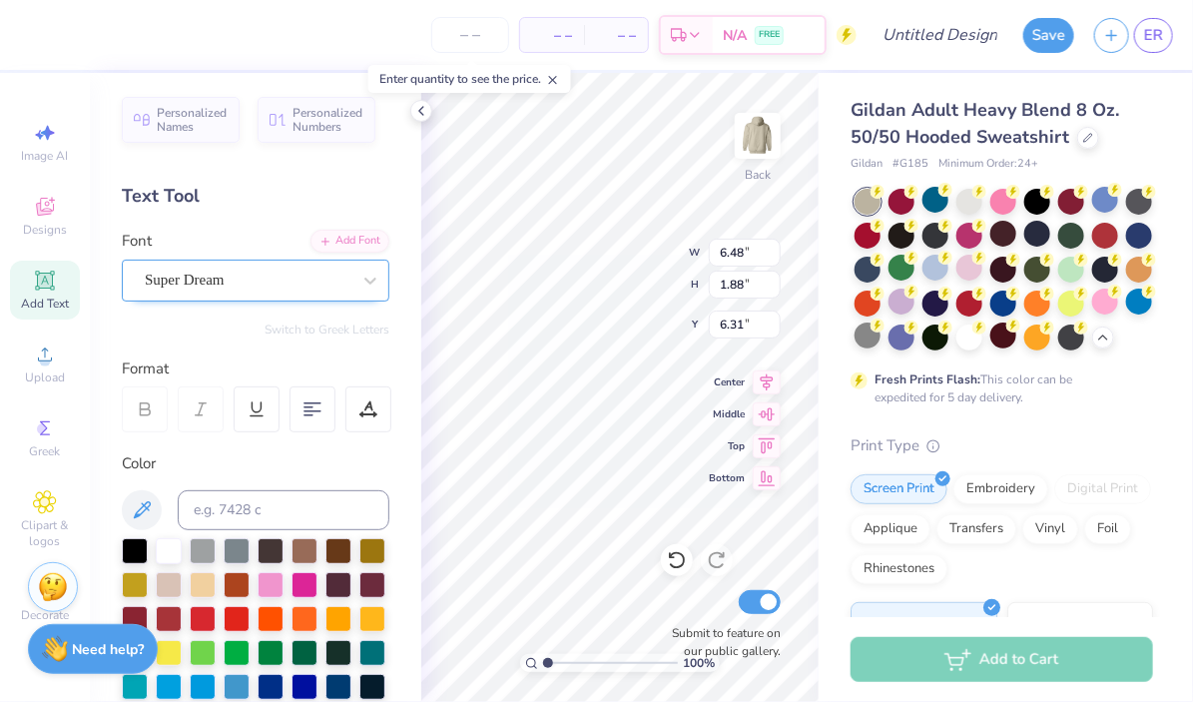
type textarea "1909"
click at [254, 263] on div "Super Dream" at bounding box center [256, 281] width 268 height 42
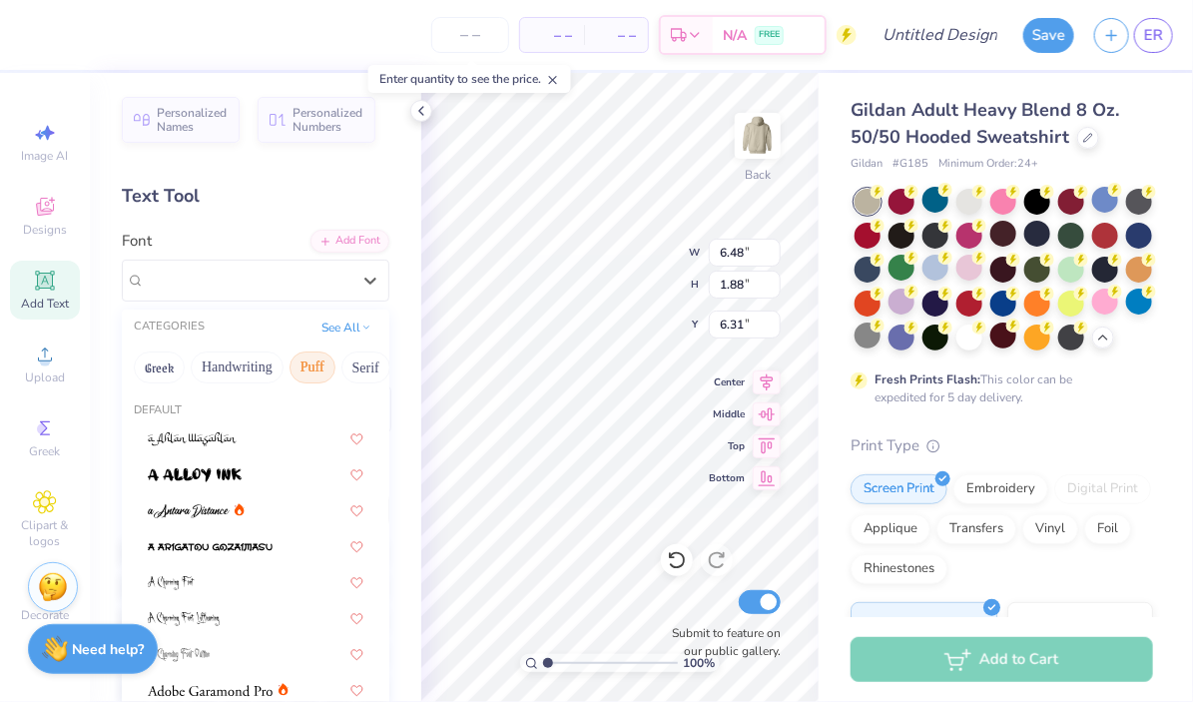
click at [326, 363] on button "Puff" at bounding box center [313, 367] width 46 height 32
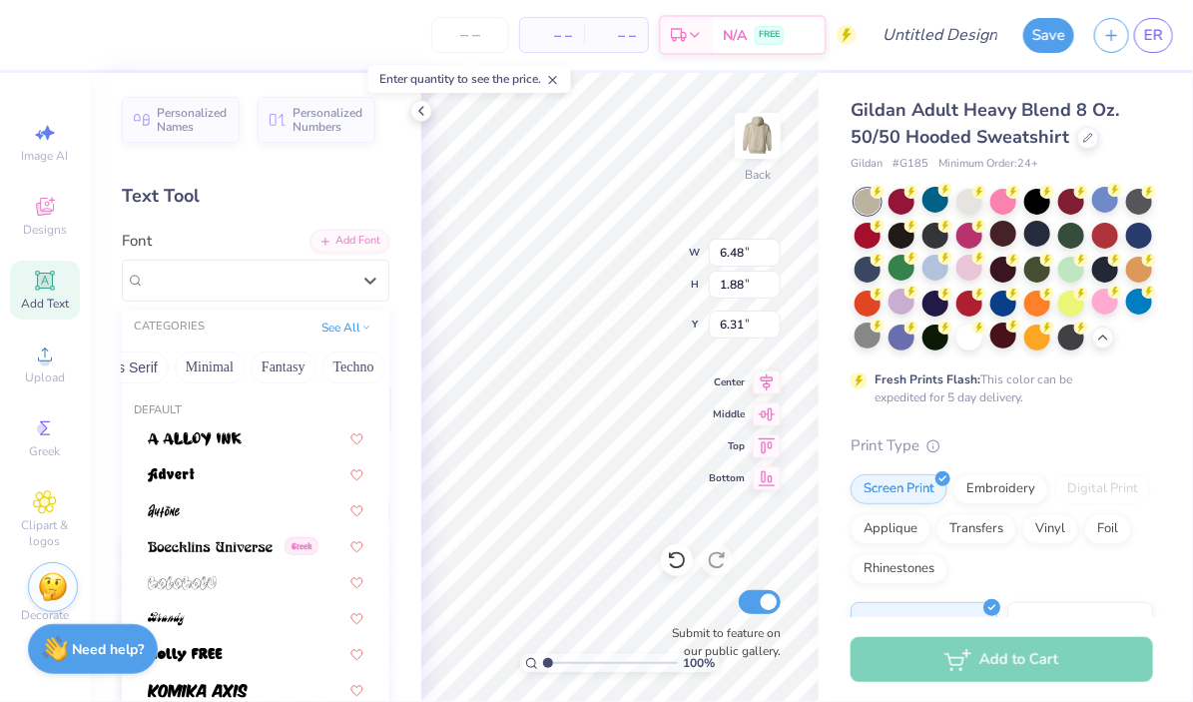
scroll to position [0, 578]
click at [165, 363] on button "Minimal" at bounding box center [154, 367] width 70 height 32
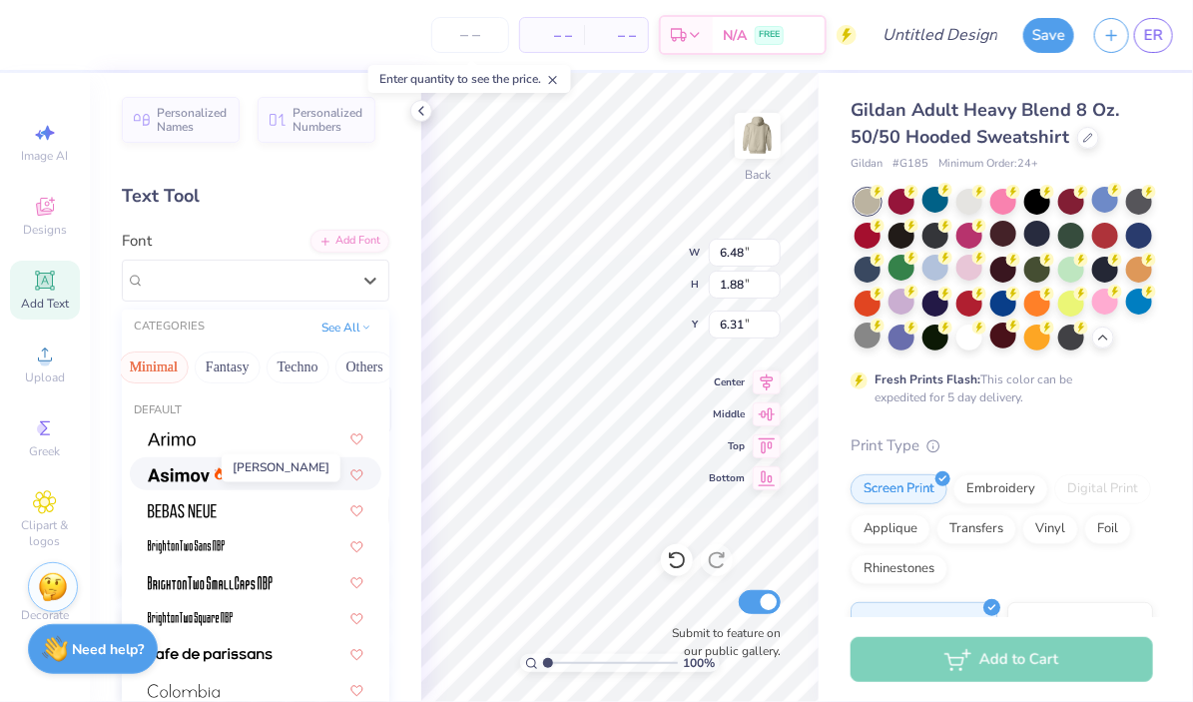
click at [192, 478] on img at bounding box center [179, 475] width 62 height 14
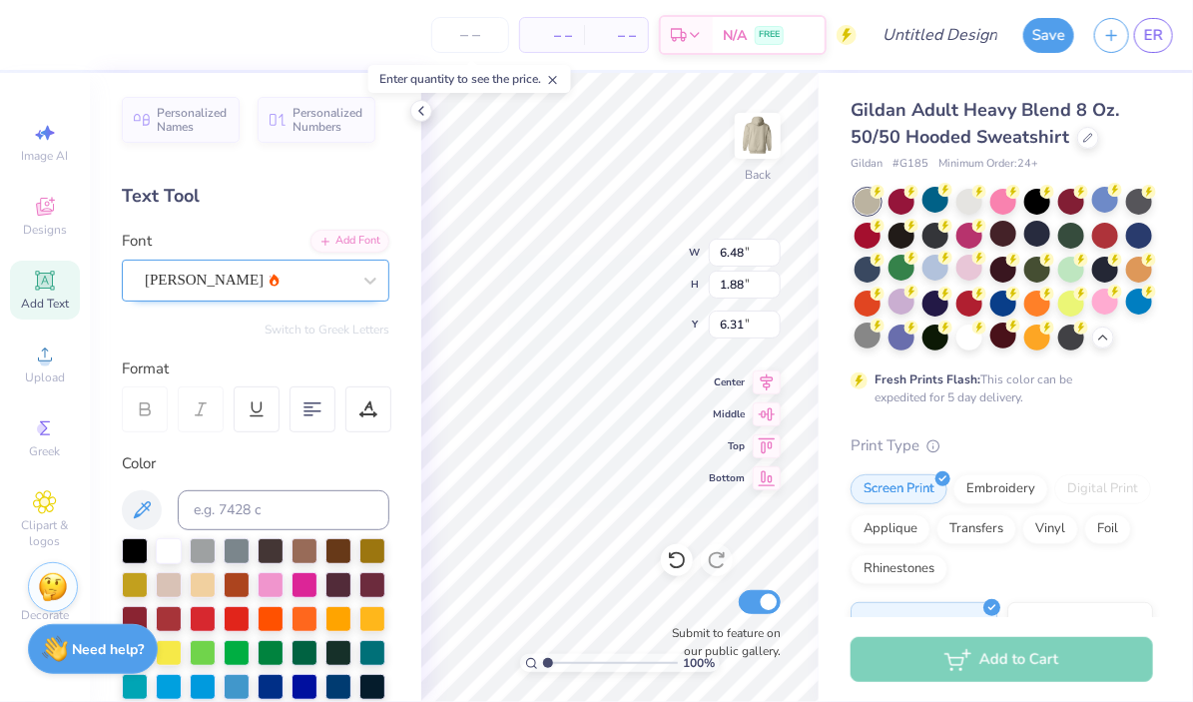
click at [251, 286] on div "[PERSON_NAME]" at bounding box center [248, 280] width 210 height 31
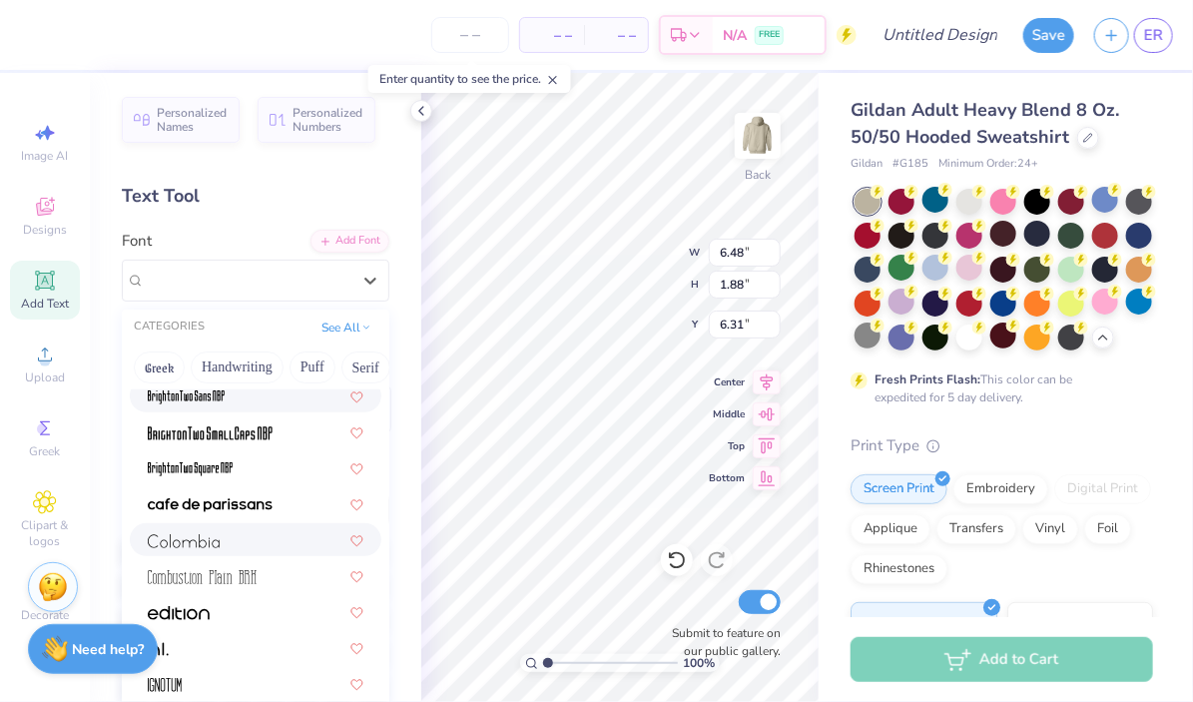
scroll to position [380, 0]
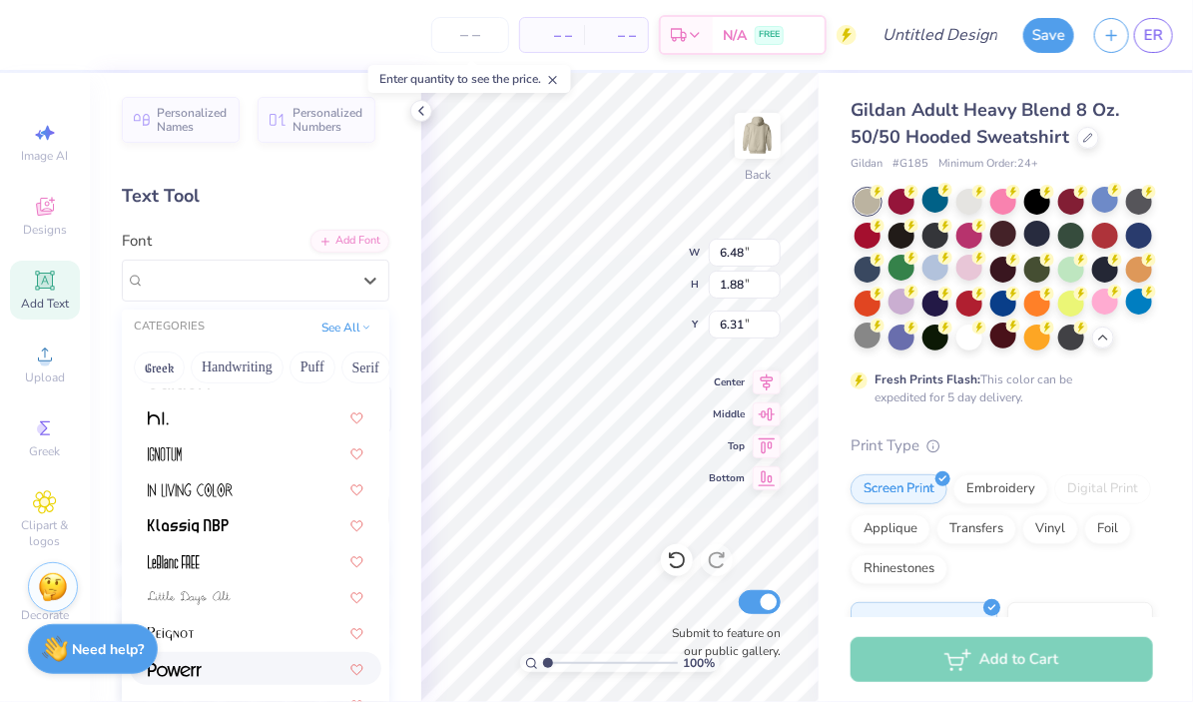
click at [216, 671] on div at bounding box center [256, 668] width 216 height 21
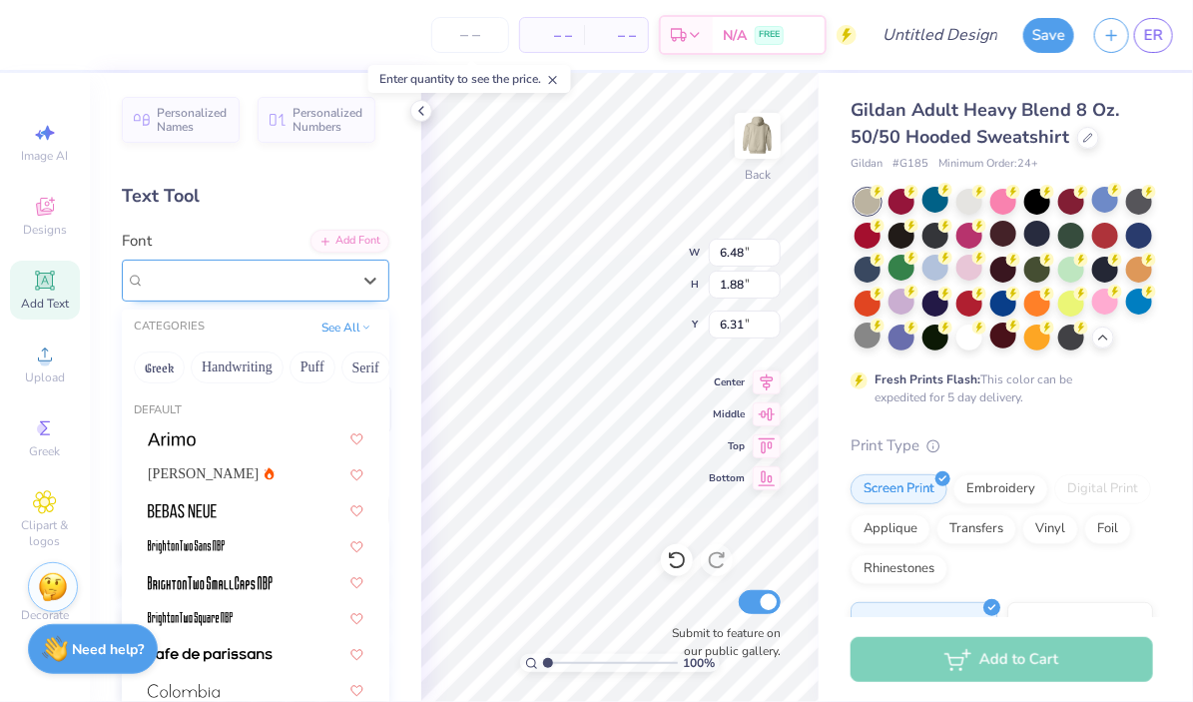
click at [193, 268] on div at bounding box center [248, 280] width 206 height 27
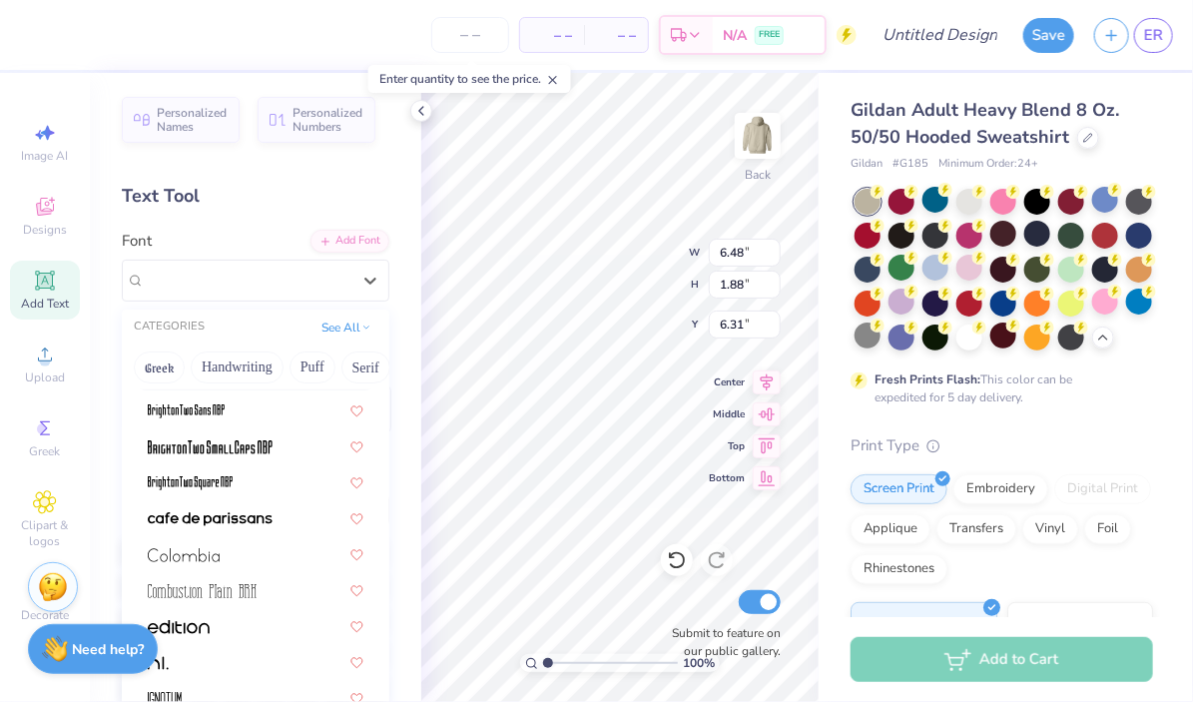
scroll to position [140, 0]
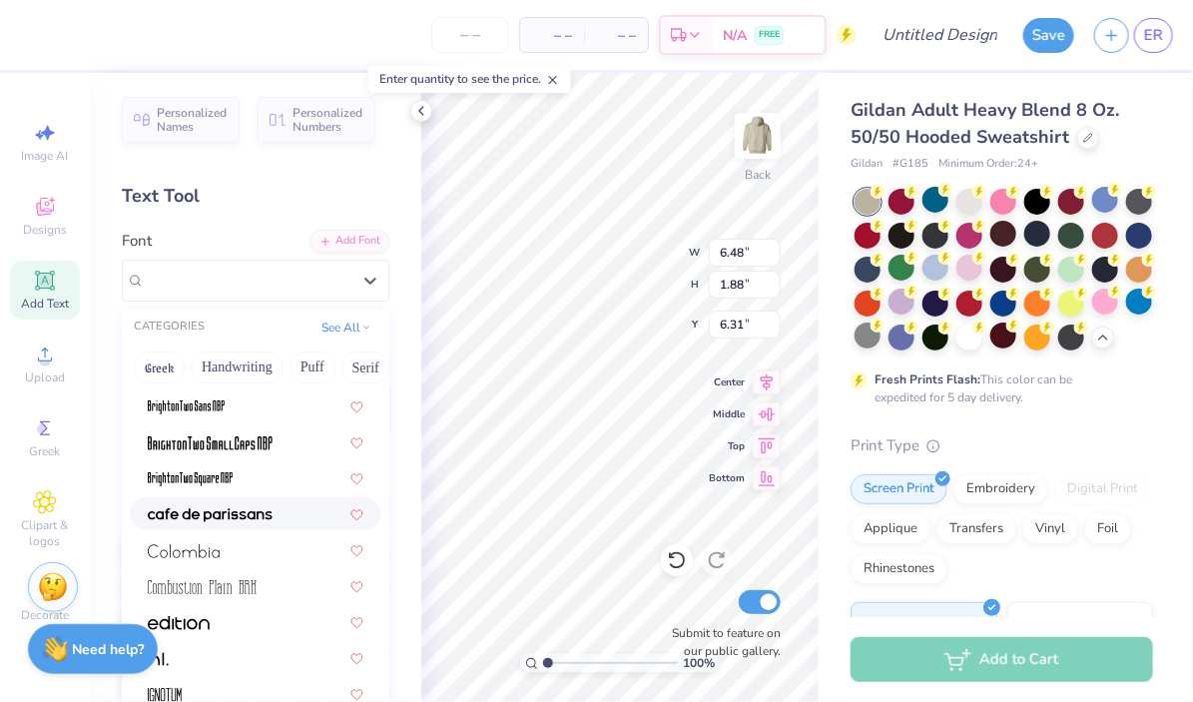
click at [232, 509] on img at bounding box center [210, 515] width 125 height 14
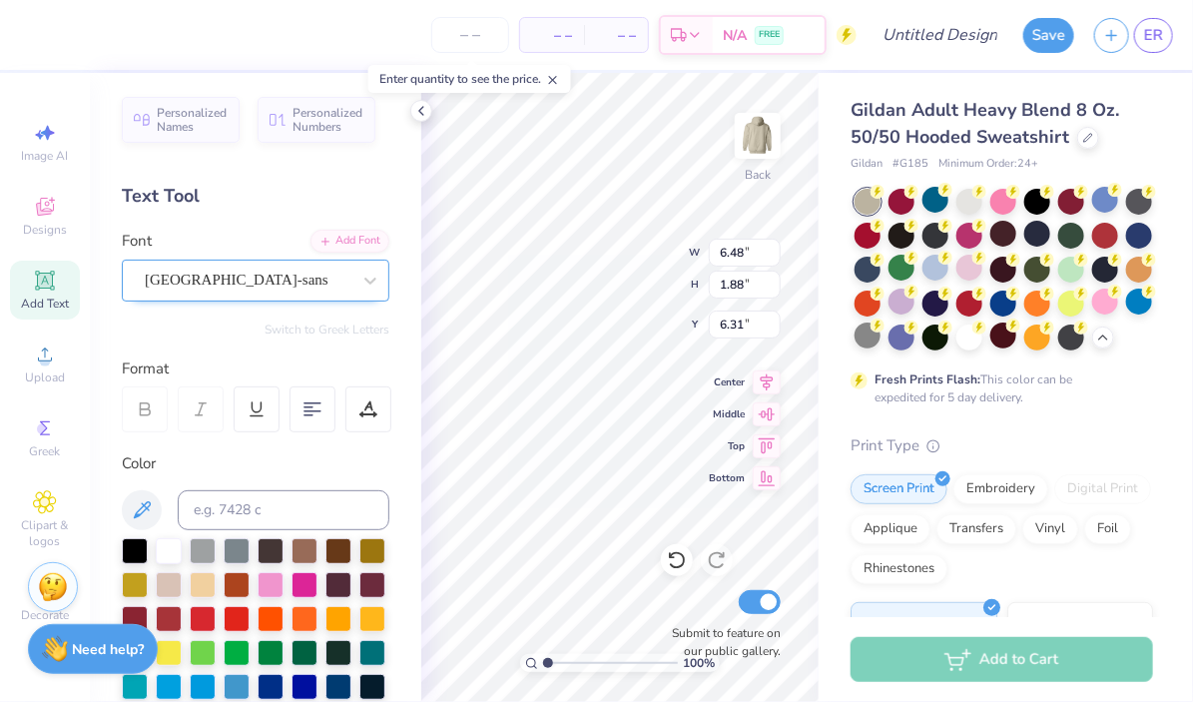
click at [281, 287] on div "[GEOGRAPHIC_DATA]-sans" at bounding box center [248, 280] width 210 height 31
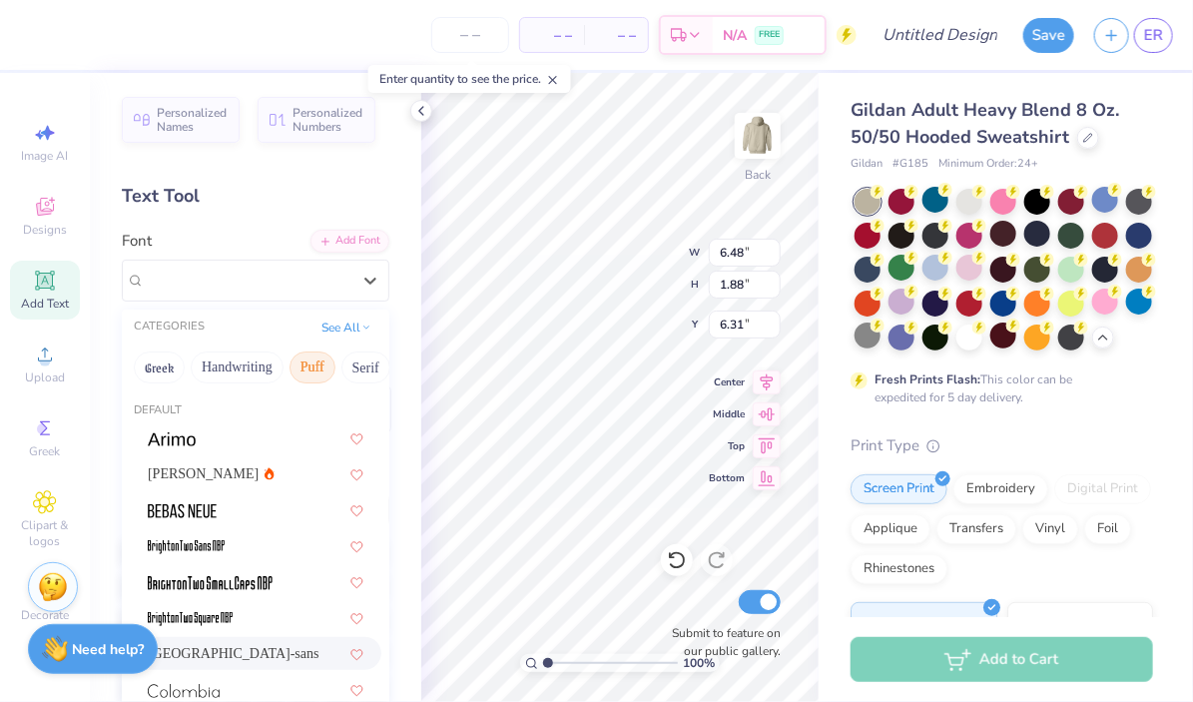
click at [317, 365] on button "Puff" at bounding box center [313, 367] width 46 height 32
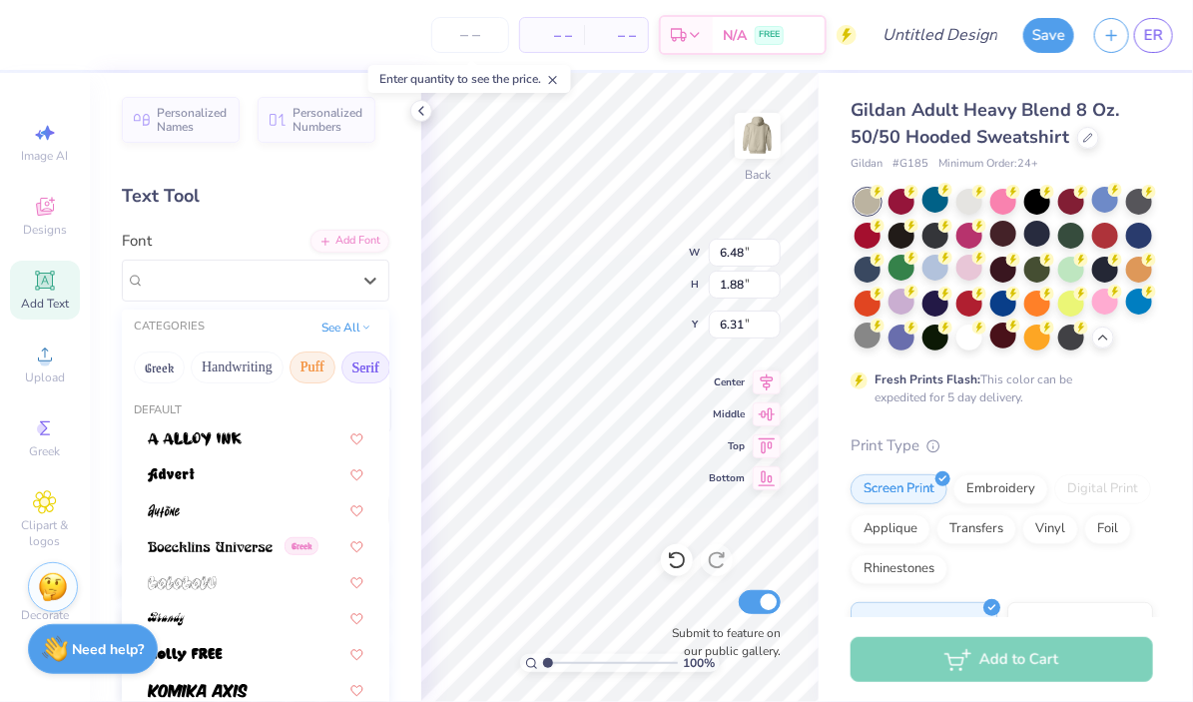
click at [363, 372] on button "Serif" at bounding box center [365, 367] width 49 height 32
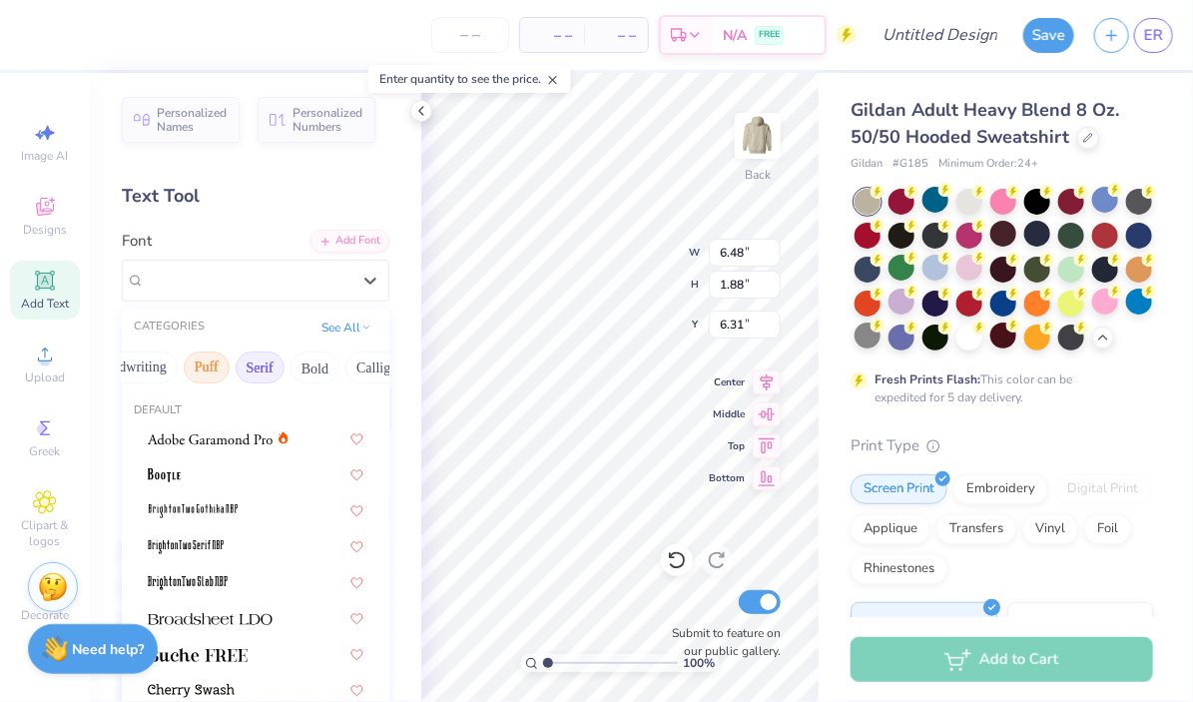
scroll to position [0, 133]
click at [284, 365] on button "Bold" at bounding box center [288, 367] width 49 height 32
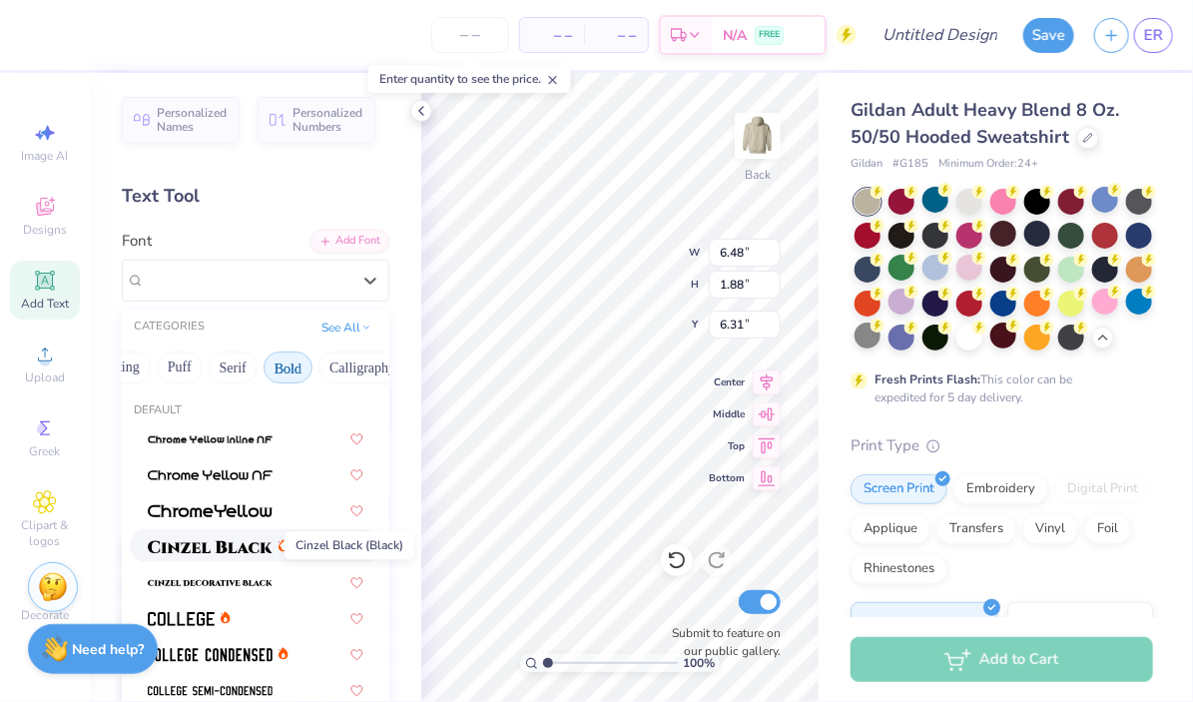
click at [243, 551] on img at bounding box center [210, 547] width 125 height 14
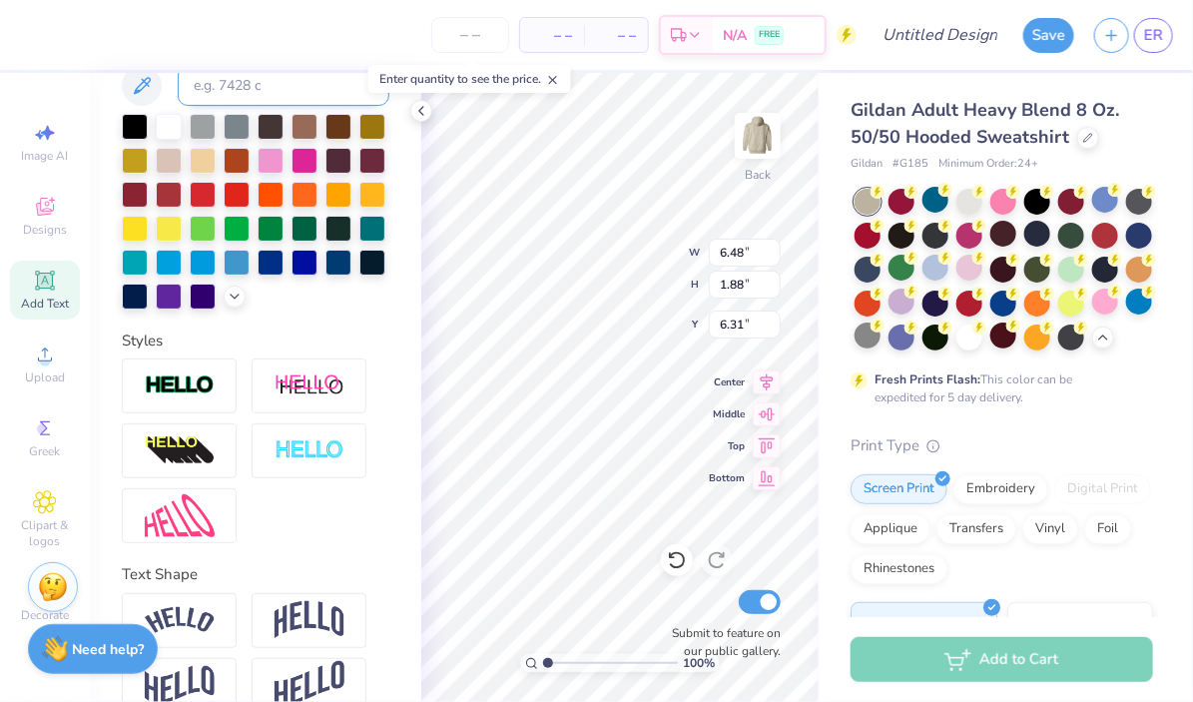
scroll to position [457, 0]
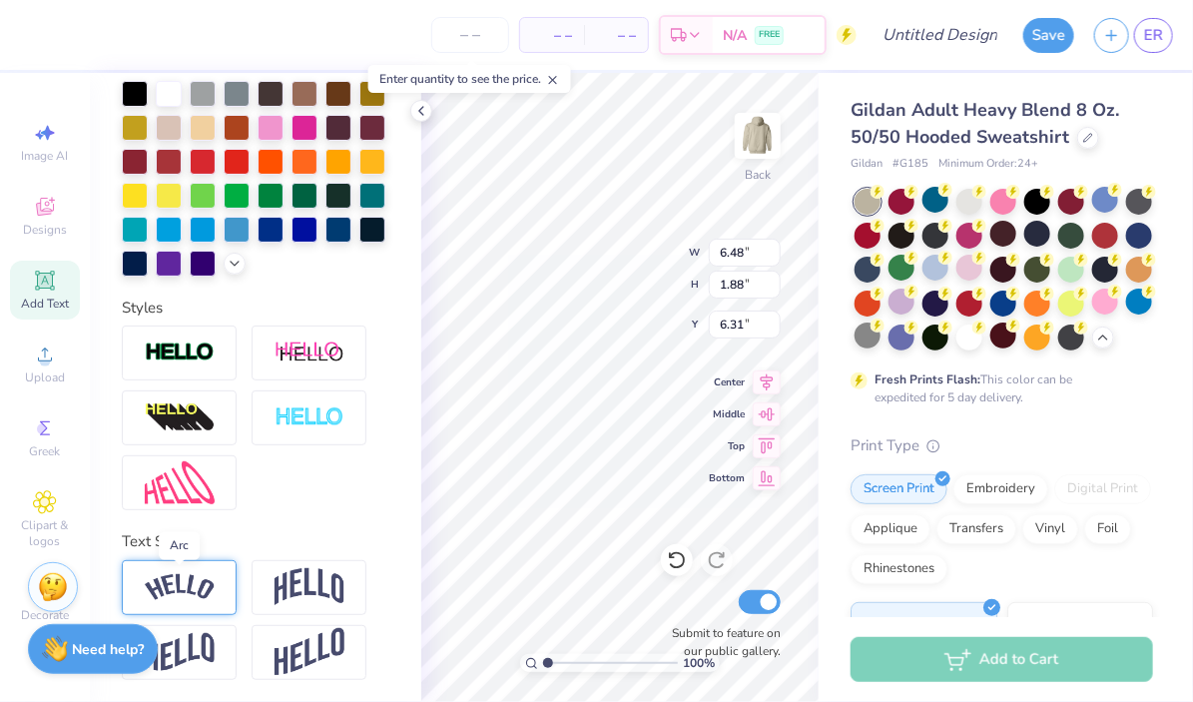
click at [206, 593] on img at bounding box center [180, 587] width 70 height 27
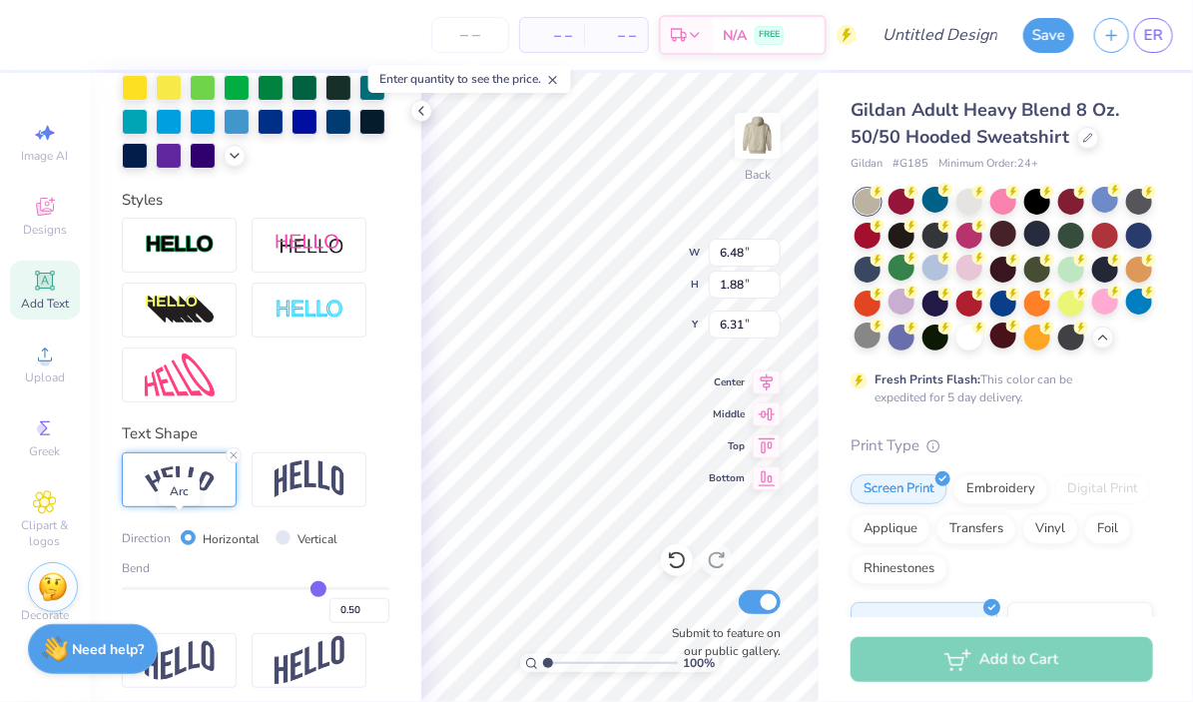
scroll to position [574, 0]
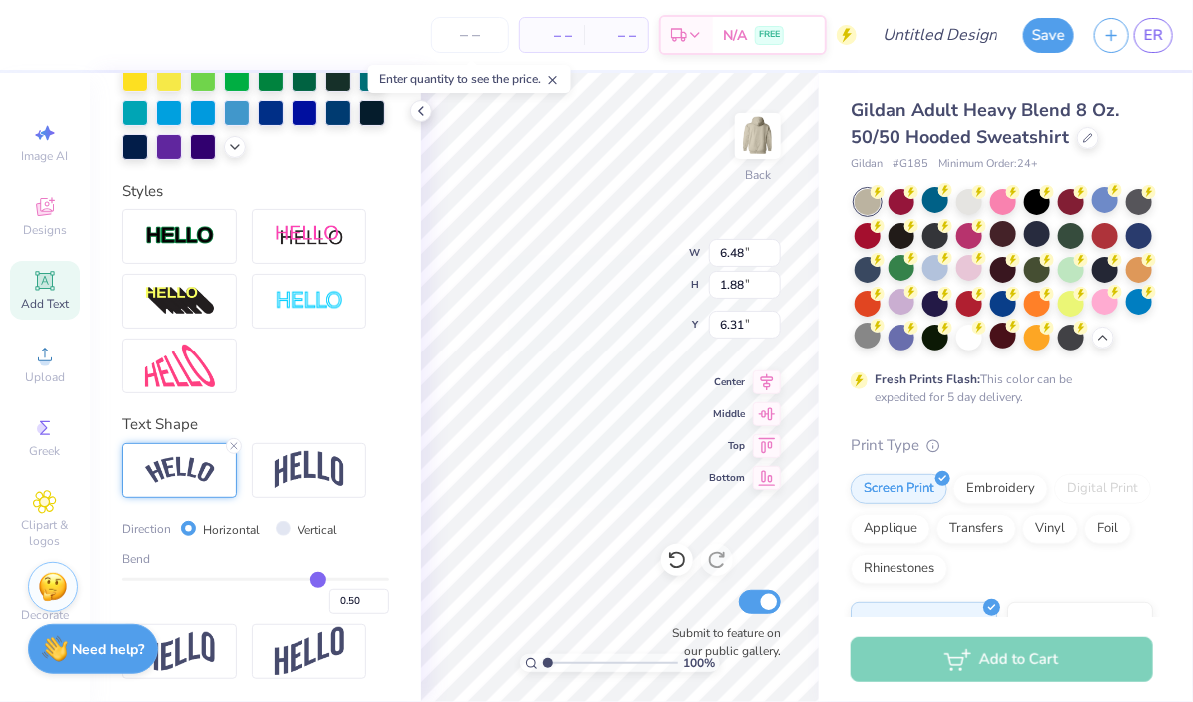
type input "0.49"
type input "0.48"
type input "0.47"
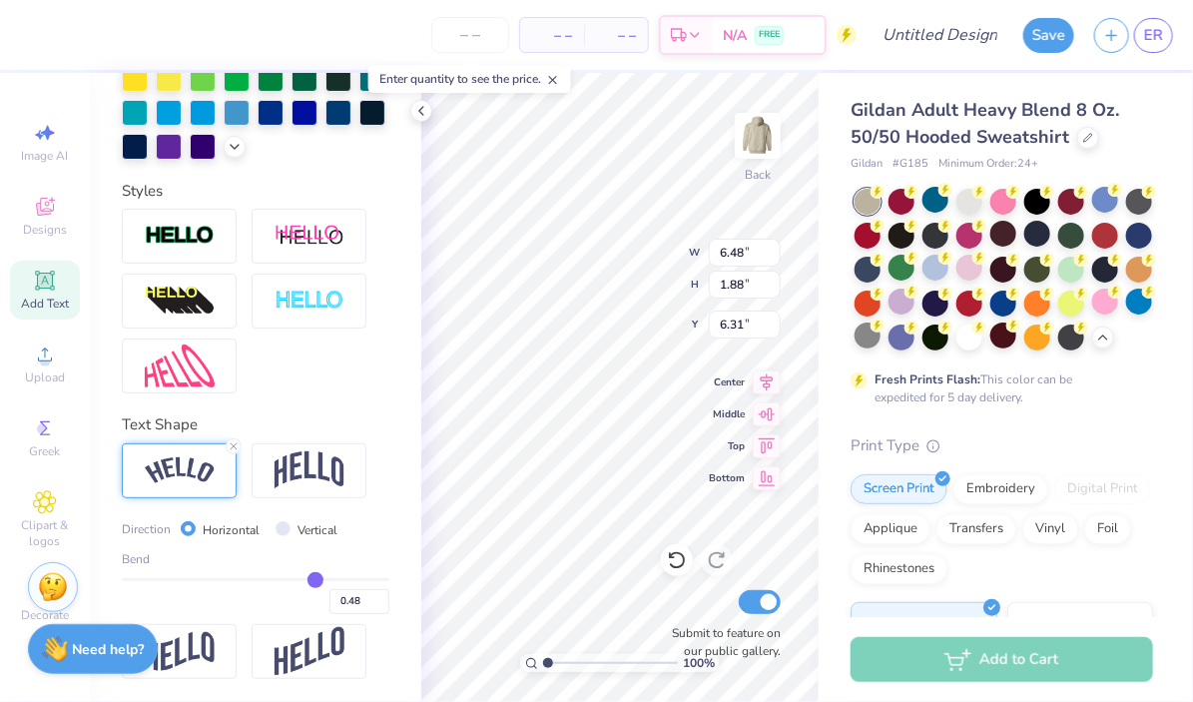
type input "0.47"
type input "0.46"
type input "0.45"
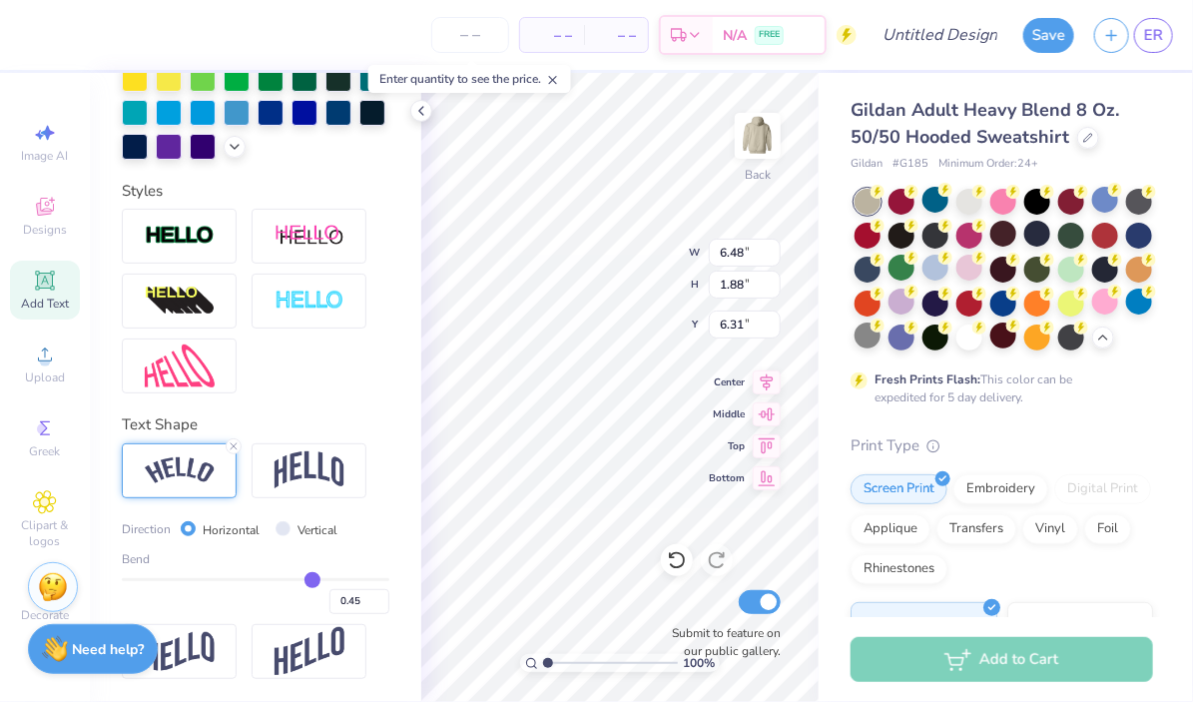
type input "0.44"
type input "0.43"
type input "0.42"
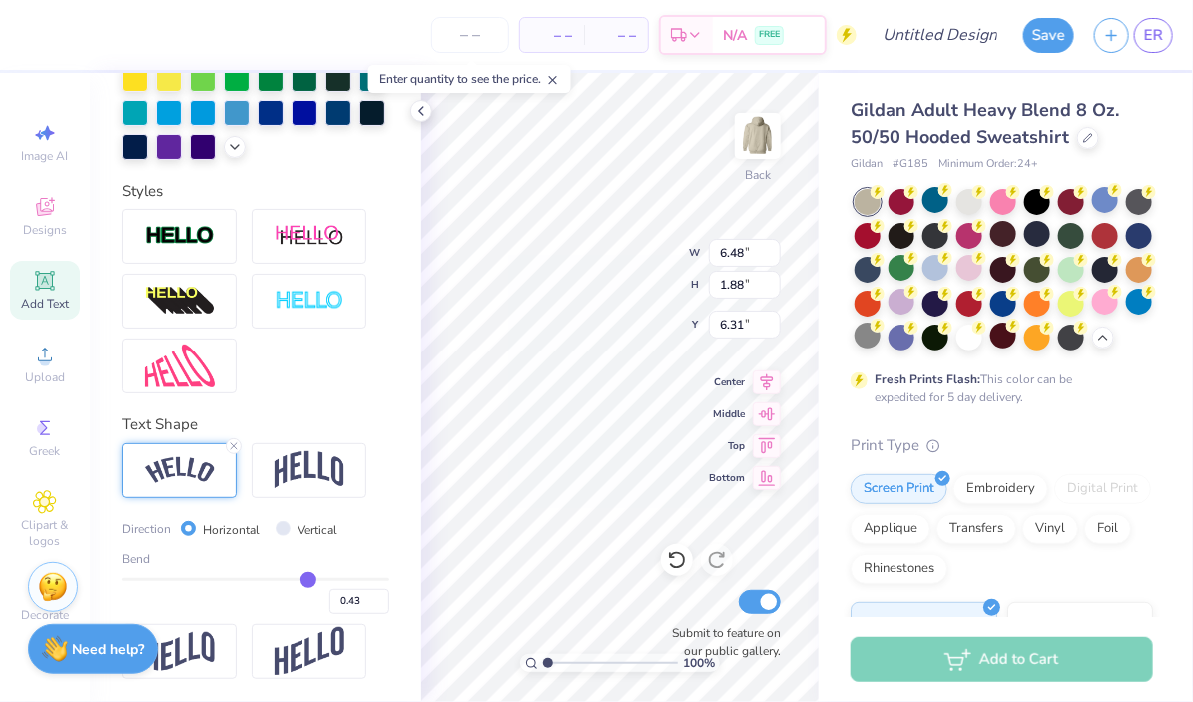
type input "0.42"
click at [307, 580] on input "range" at bounding box center [256, 579] width 268 height 3
type input "0.44"
type input "0.46"
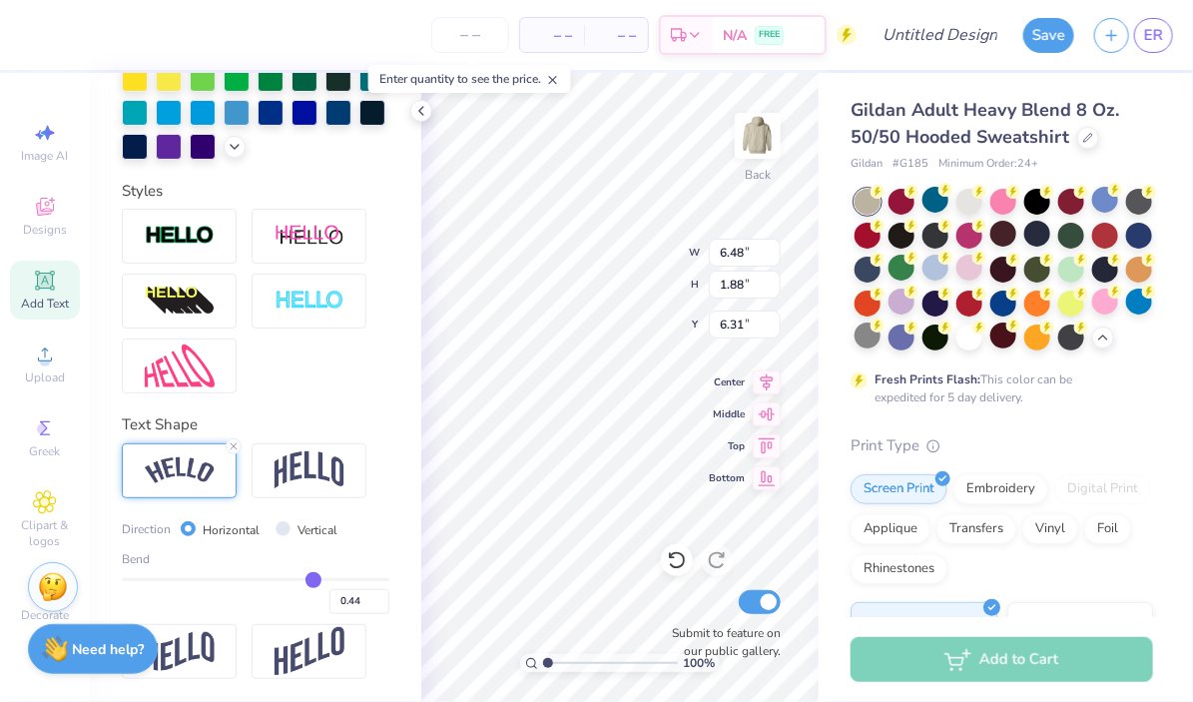
type input "0.46"
type input "0.47"
type input "0.49"
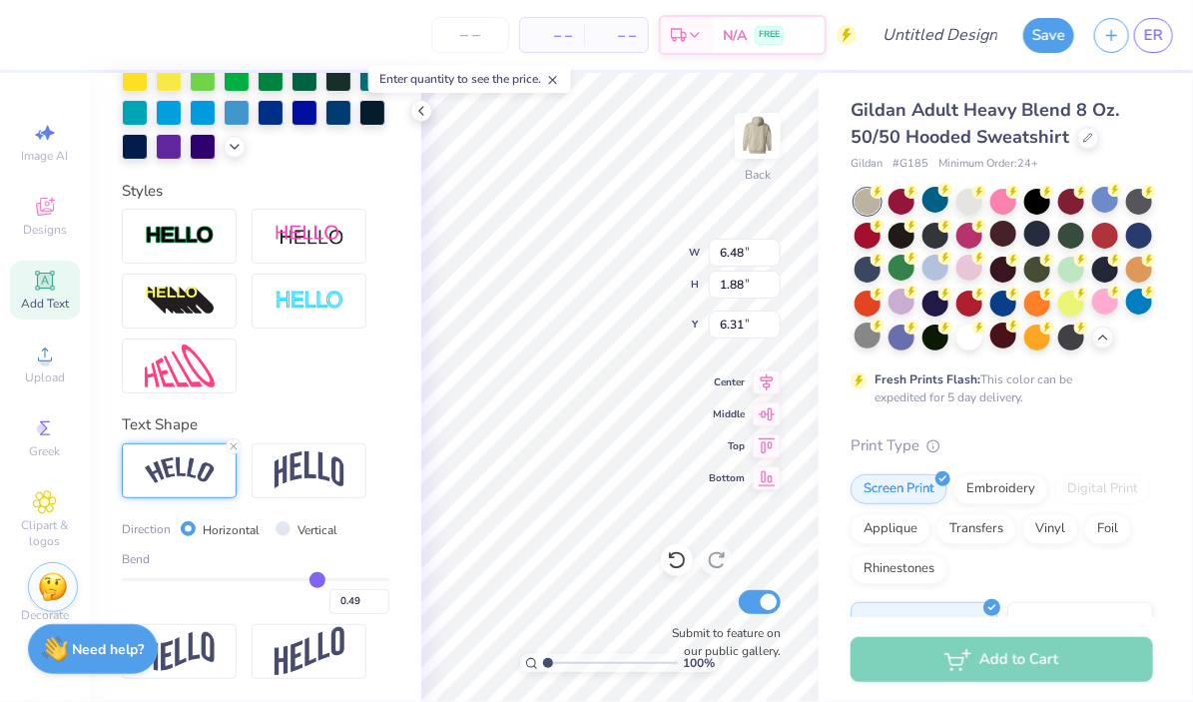
type input "0.5"
type input "0.50"
type input "0.51"
type input "0.52"
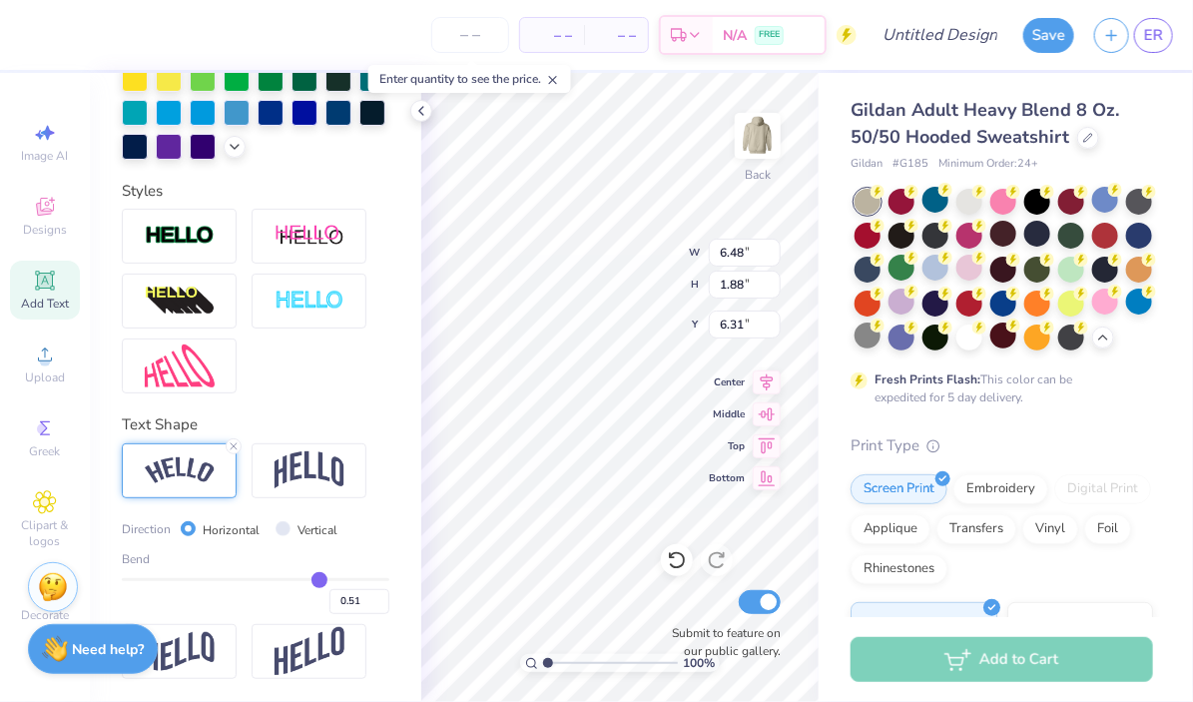
type input "0.52"
type input "0.53"
type input "0.54"
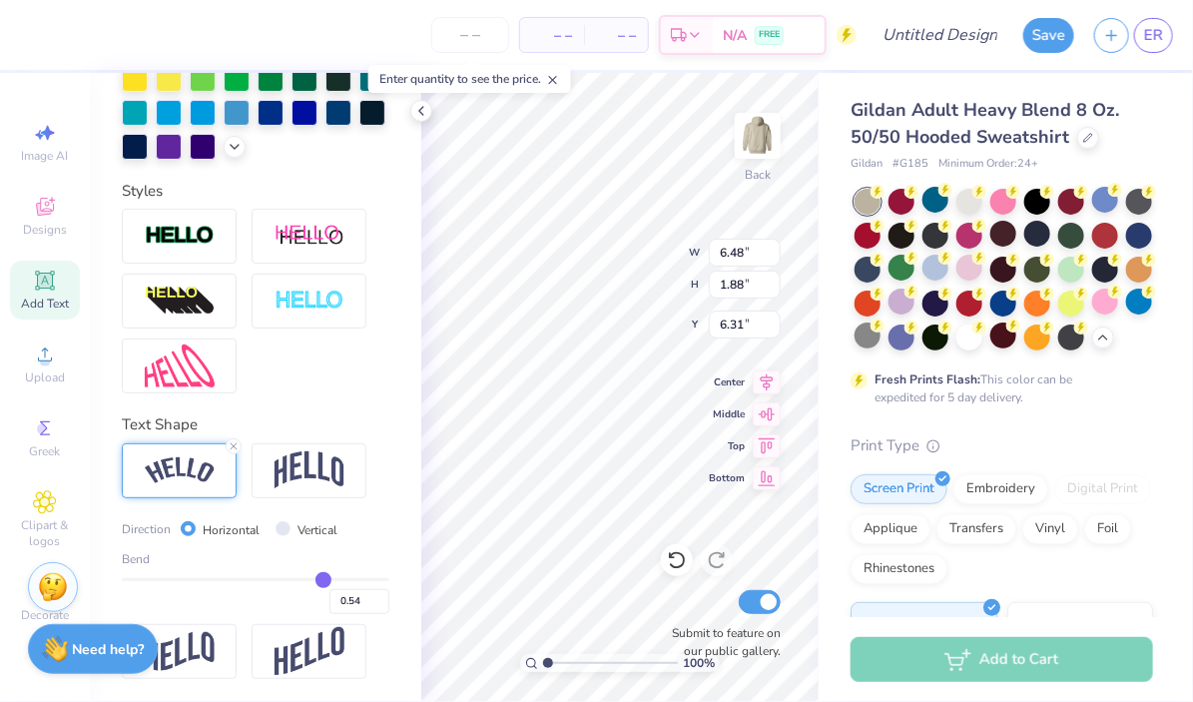
type input "0.55"
type input "0.56"
drag, startPoint x: 307, startPoint y: 580, endPoint x: 325, endPoint y: 580, distance: 18.0
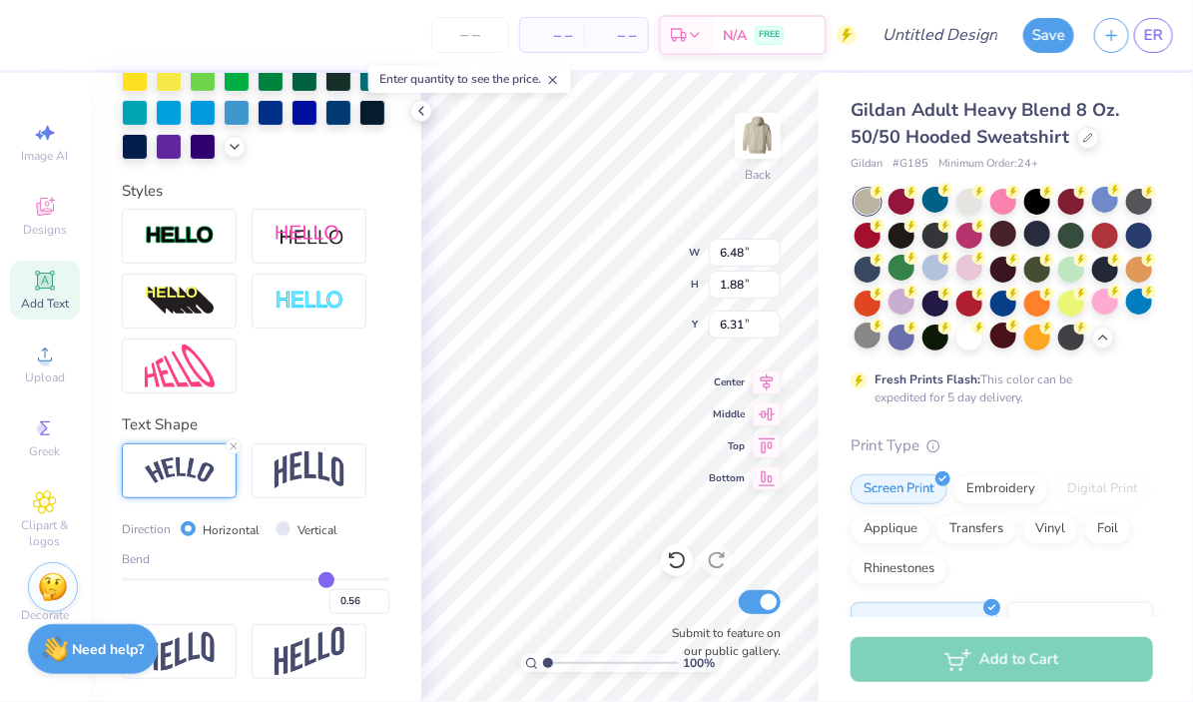
click at [325, 580] on input "range" at bounding box center [256, 579] width 268 height 3
type input "0.55"
type input "0.53"
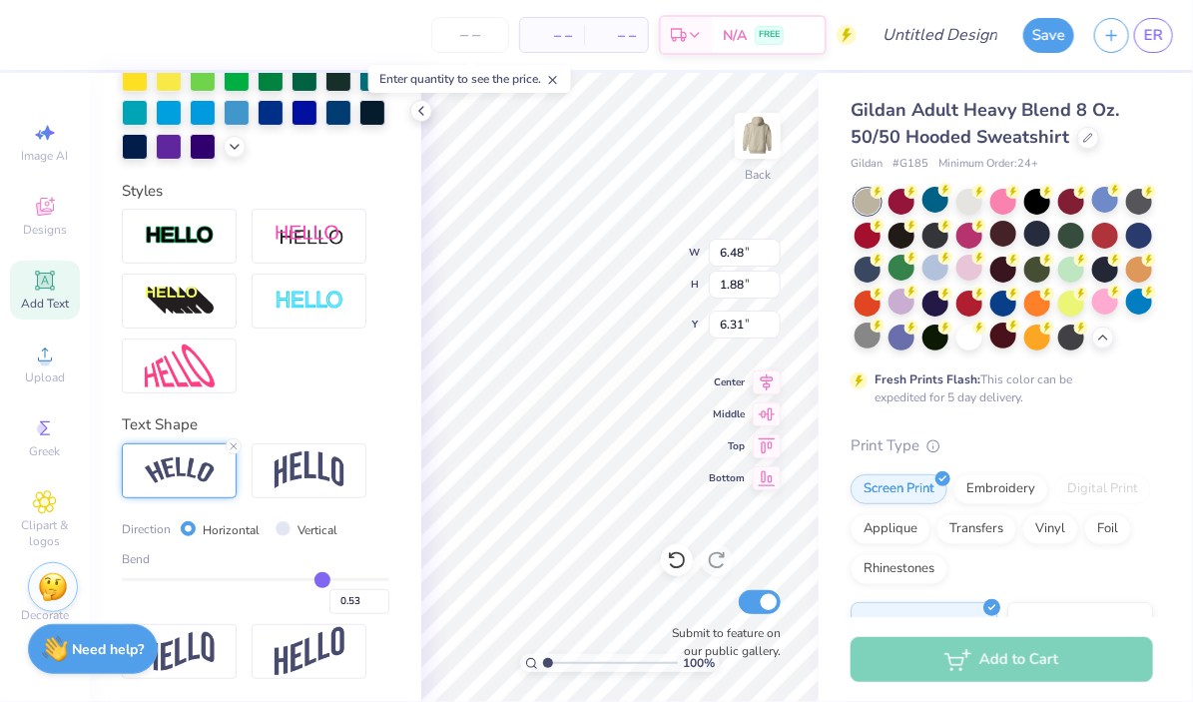
type input "0.5"
type input "0.50"
type input "0.48"
type input "0.46"
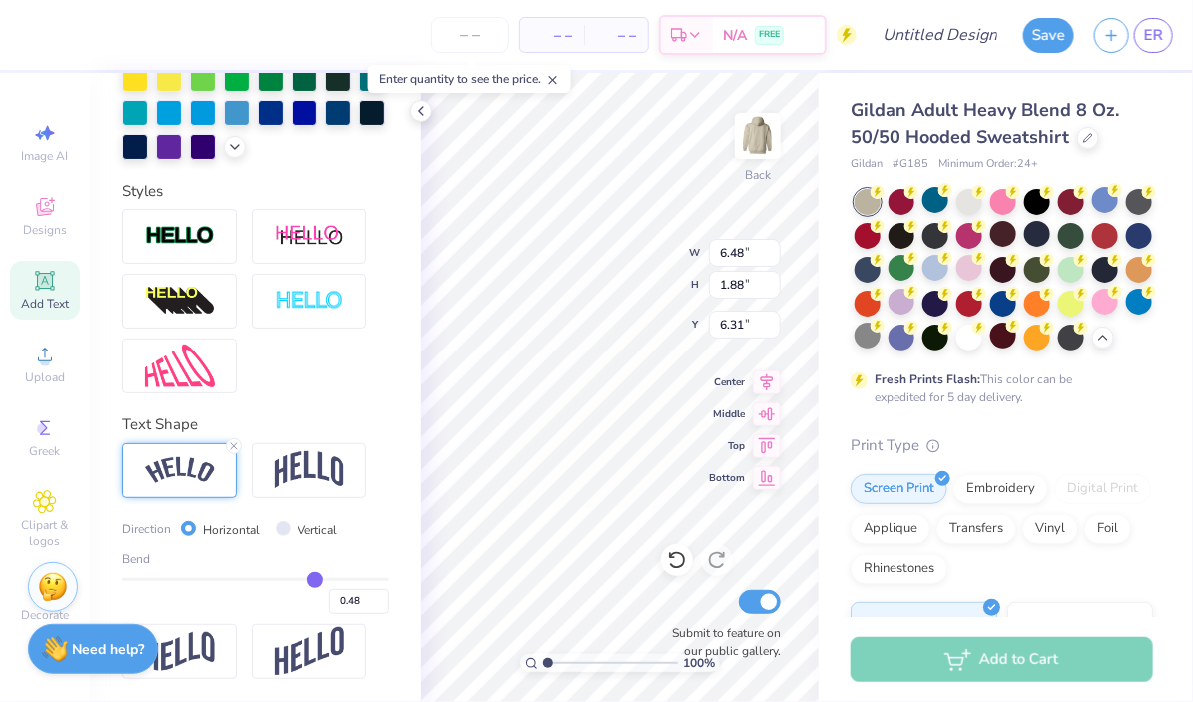
type input "0.46"
type input "0.45"
type input "0.44"
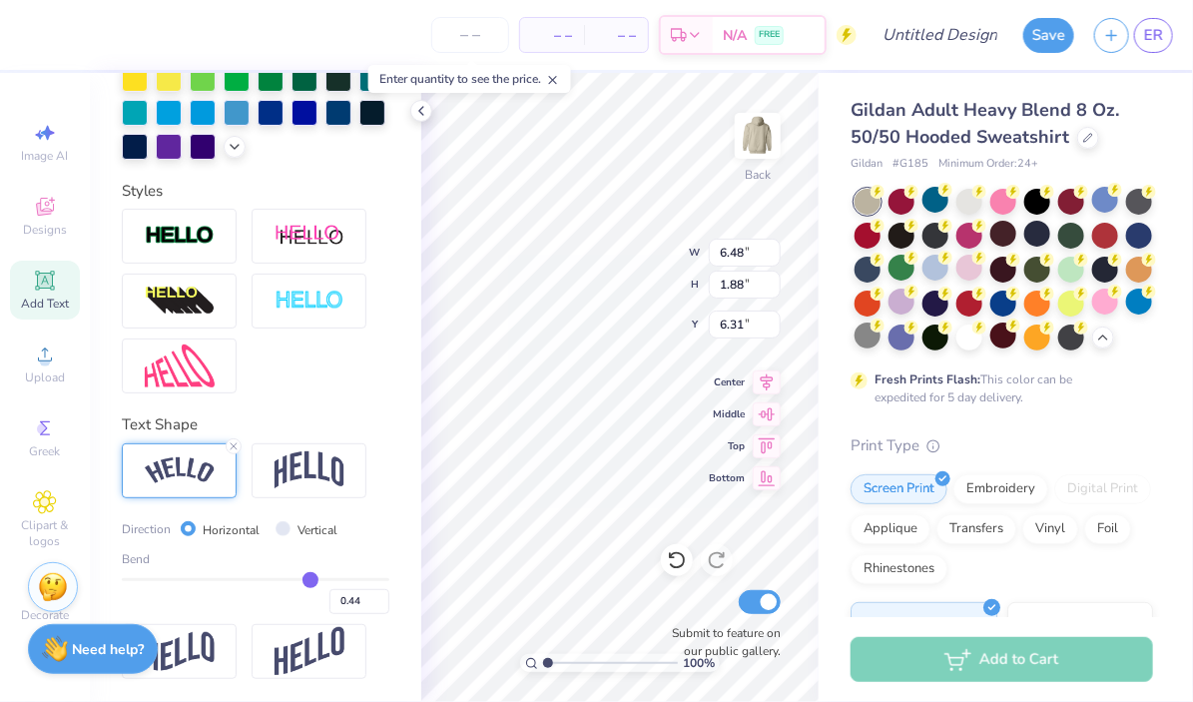
type input "0.43"
type input "0.42"
drag, startPoint x: 325, startPoint y: 580, endPoint x: 308, endPoint y: 580, distance: 17.0
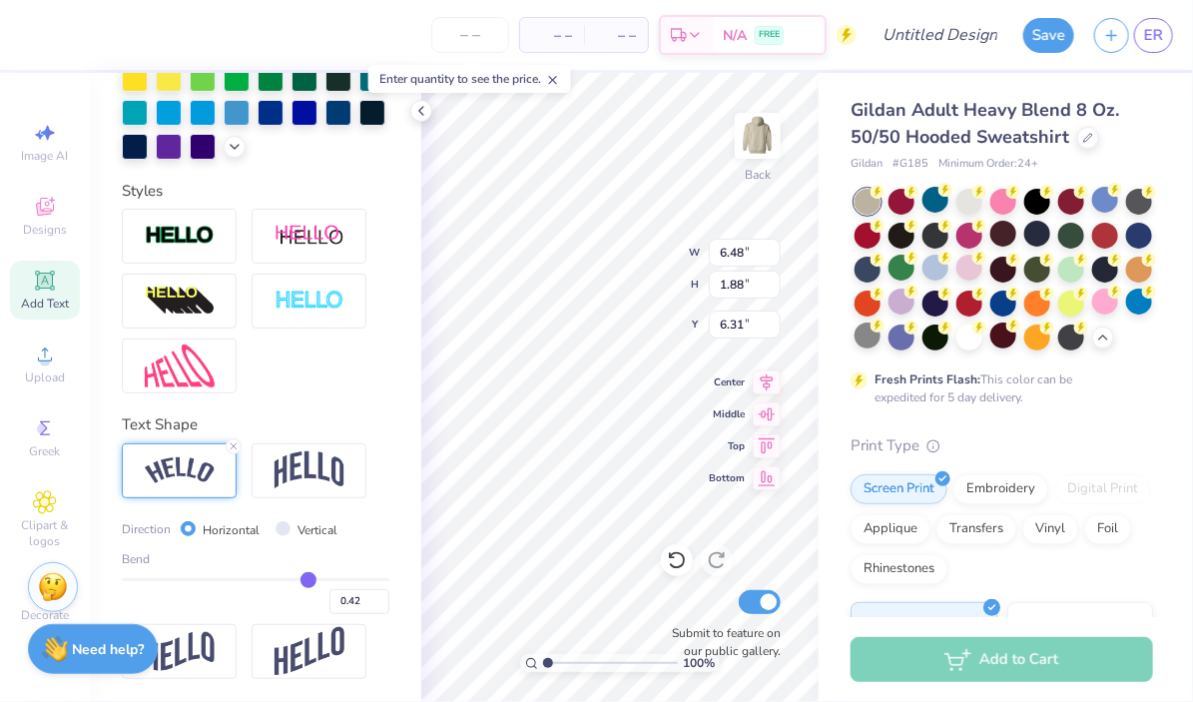
type input "0.42"
click at [308, 580] on input "range" at bounding box center [256, 579] width 268 height 3
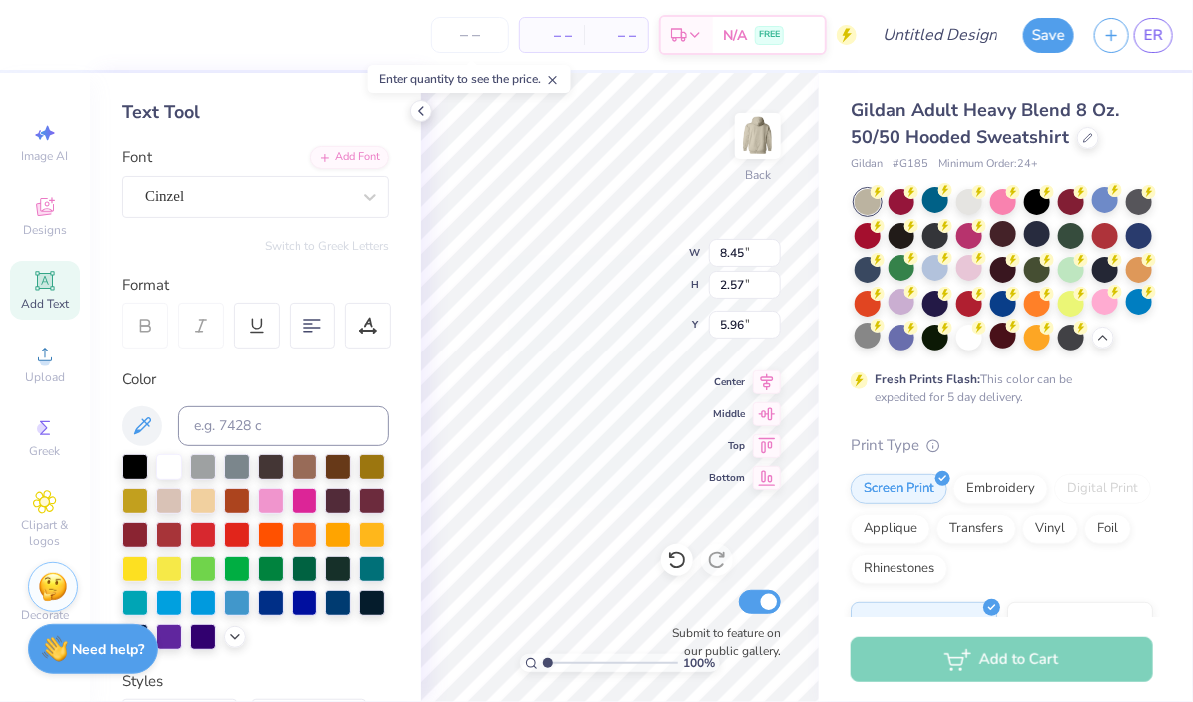
scroll to position [102, 0]
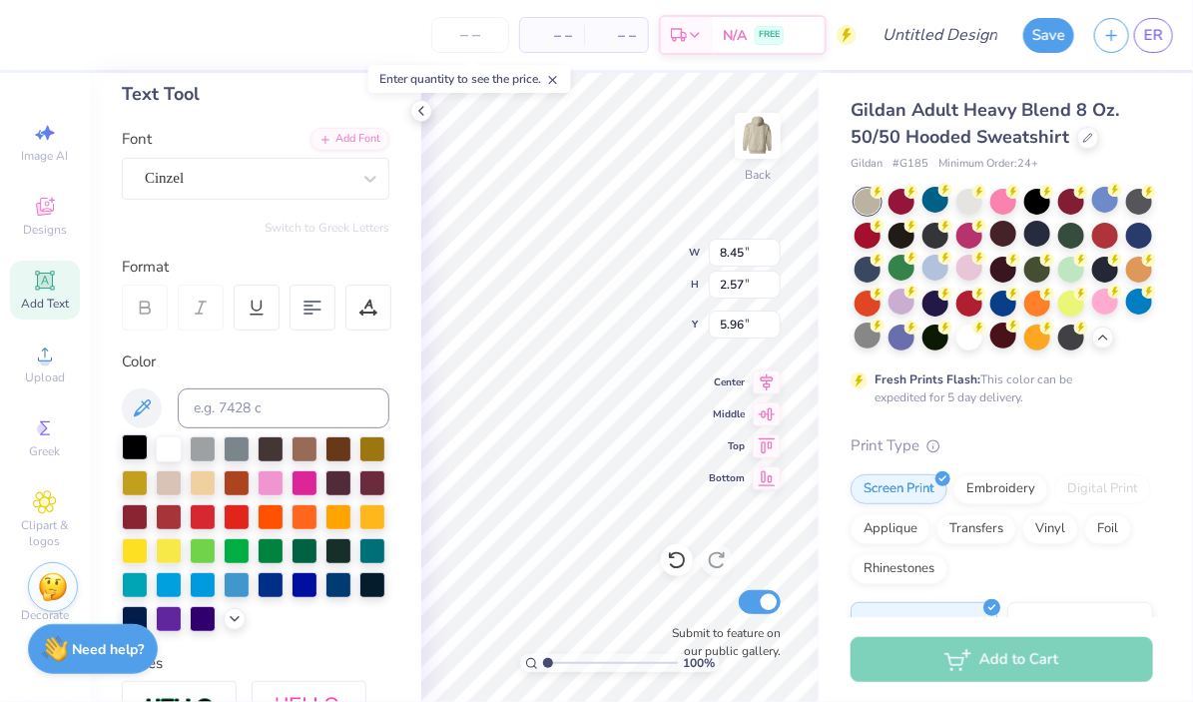
click at [135, 457] on div at bounding box center [135, 447] width 26 height 26
type input "4.68"
type input "11.47"
type input "3.49"
type input "3.76"
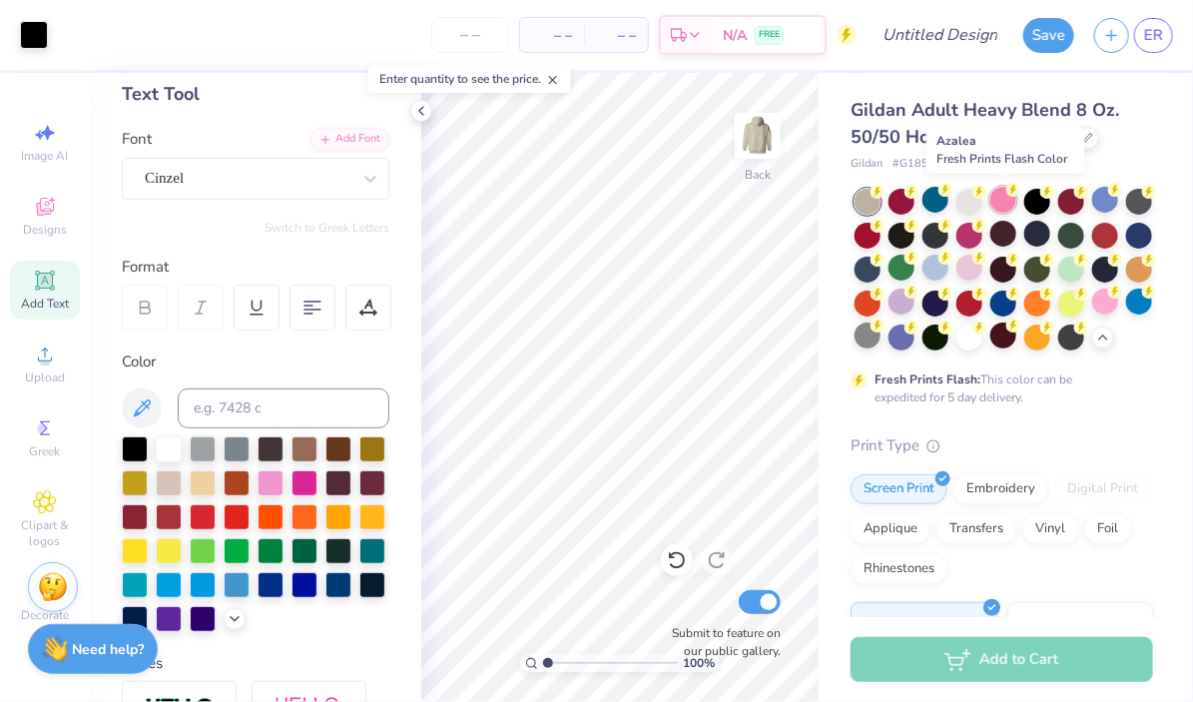
click at [991, 193] on div at bounding box center [1003, 200] width 26 height 26
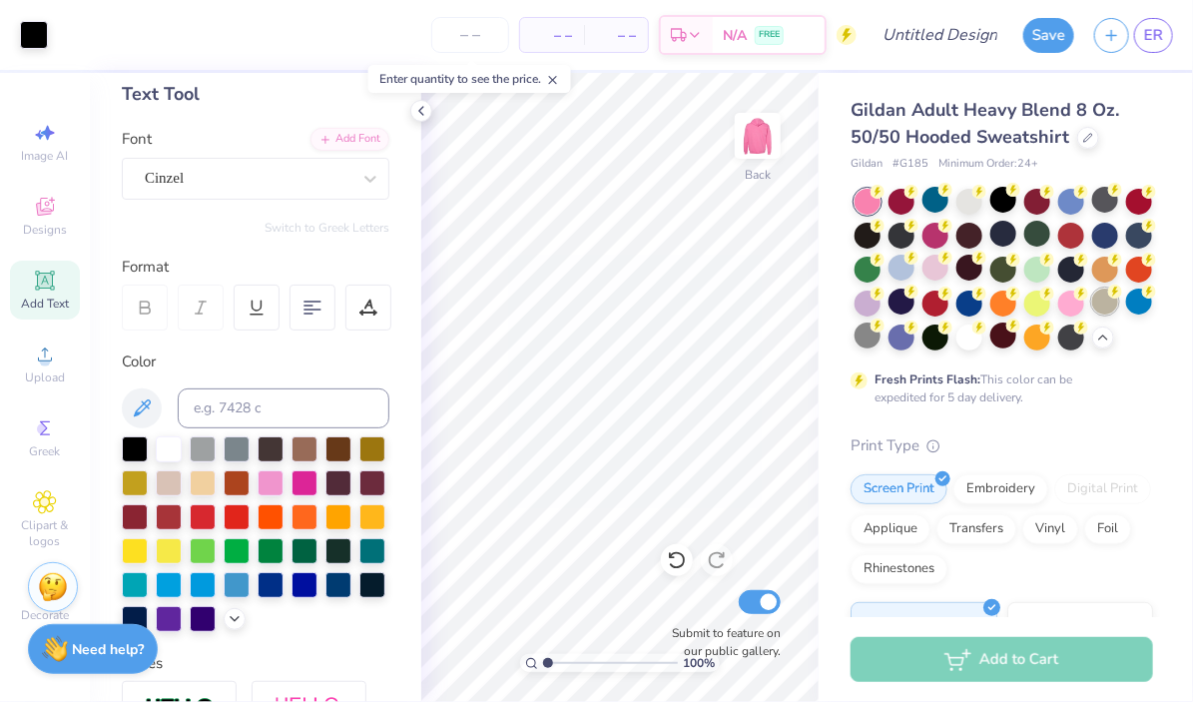
click at [1111, 311] on div at bounding box center [1105, 302] width 26 height 26
